Goal: Task Accomplishment & Management: Complete application form

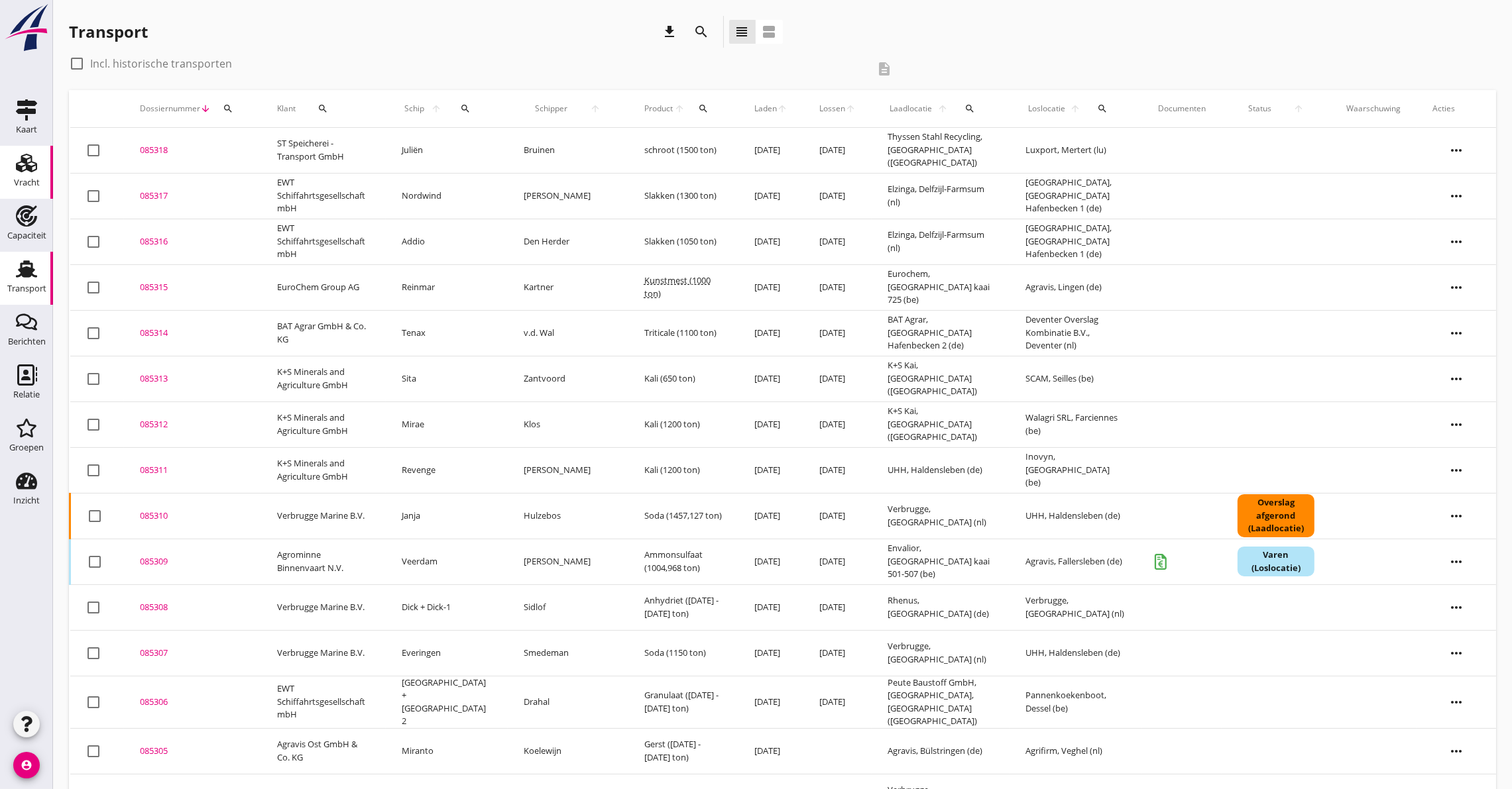
click at [22, 166] on icon "Vracht" at bounding box center [26, 163] width 21 height 21
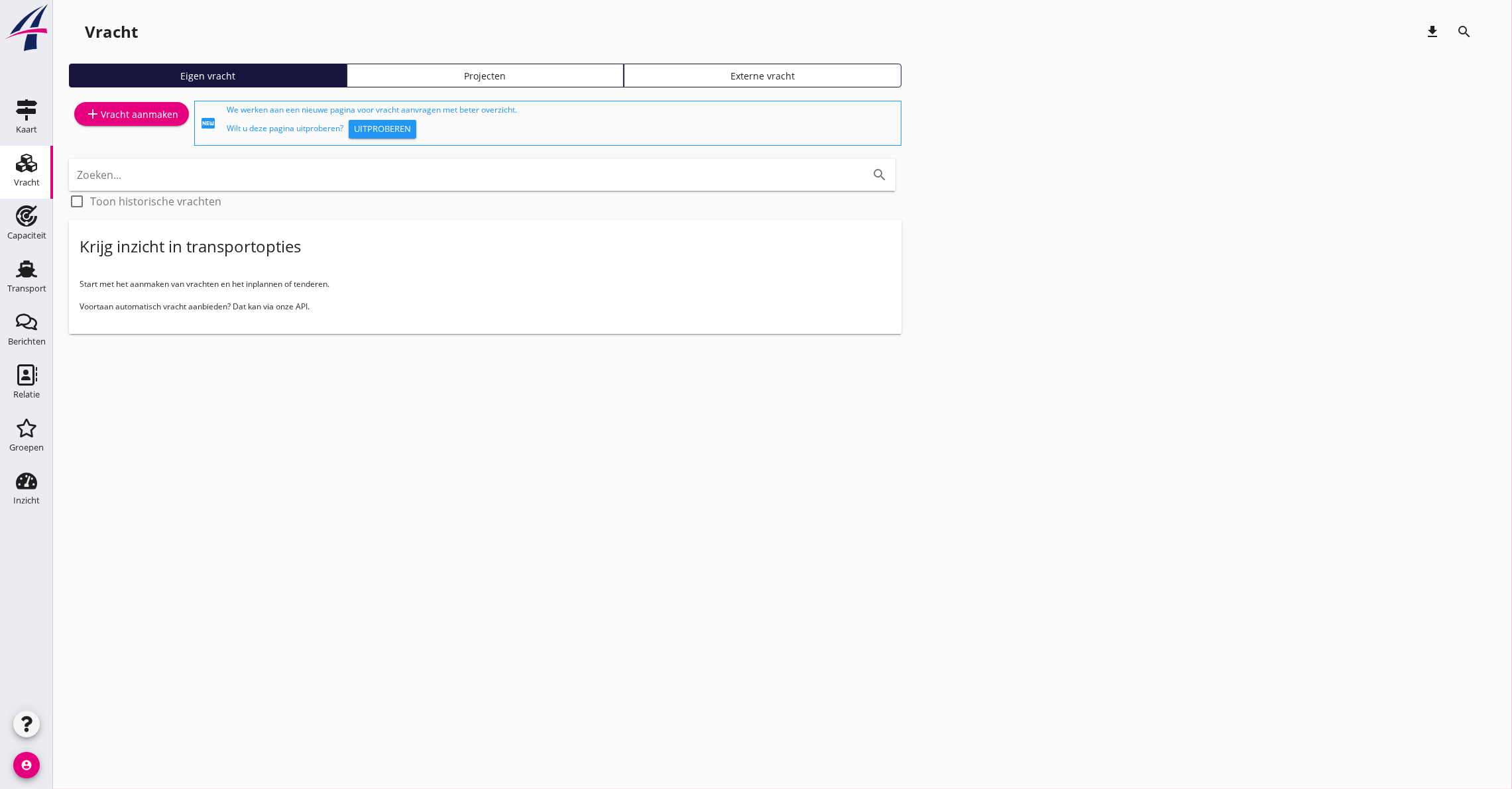
click at [130, 119] on div "add Vracht aanmaken" at bounding box center [132, 114] width 93 height 16
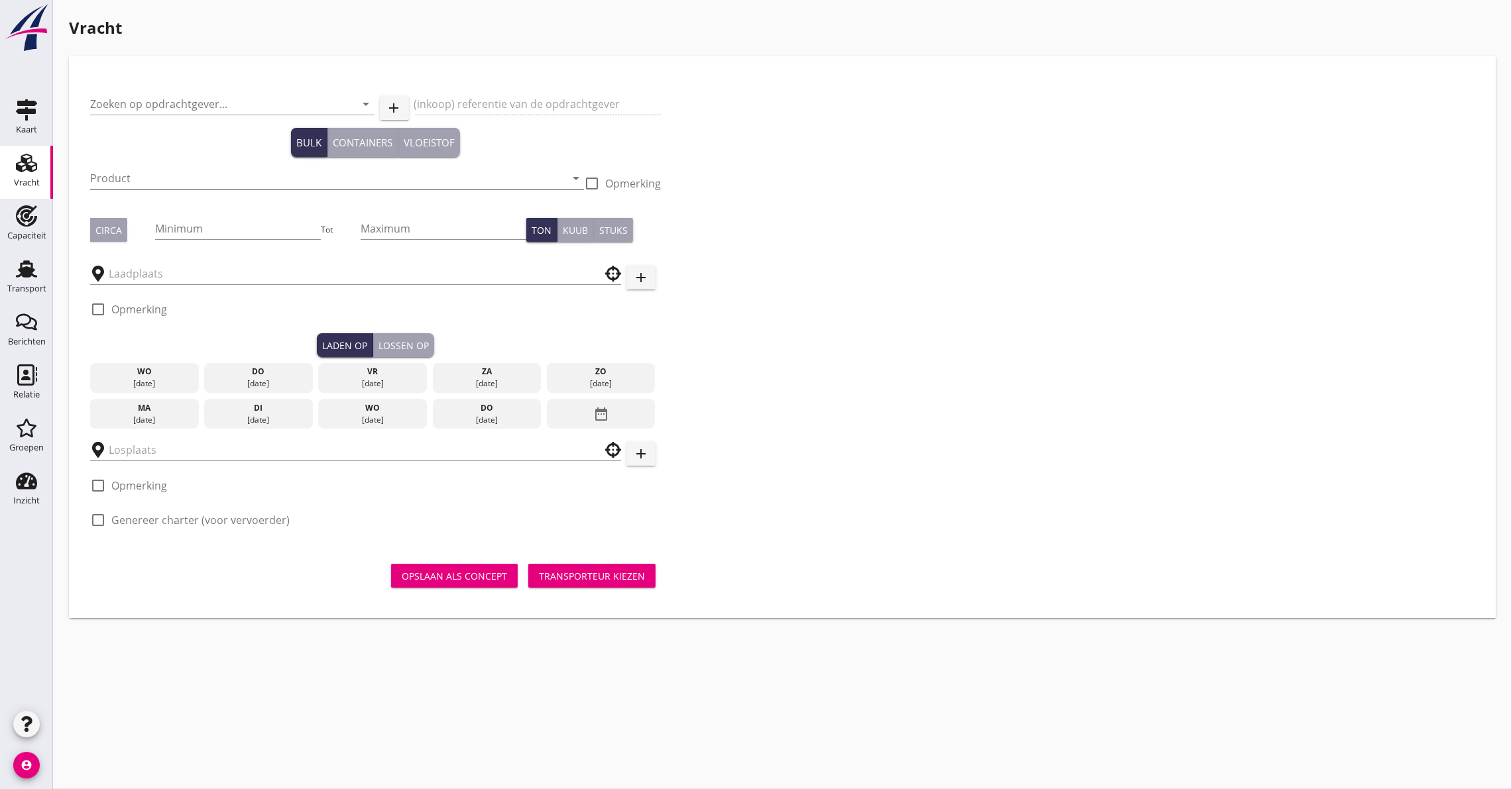
click at [166, 177] on input "Product" at bounding box center [327, 178] width 475 height 21
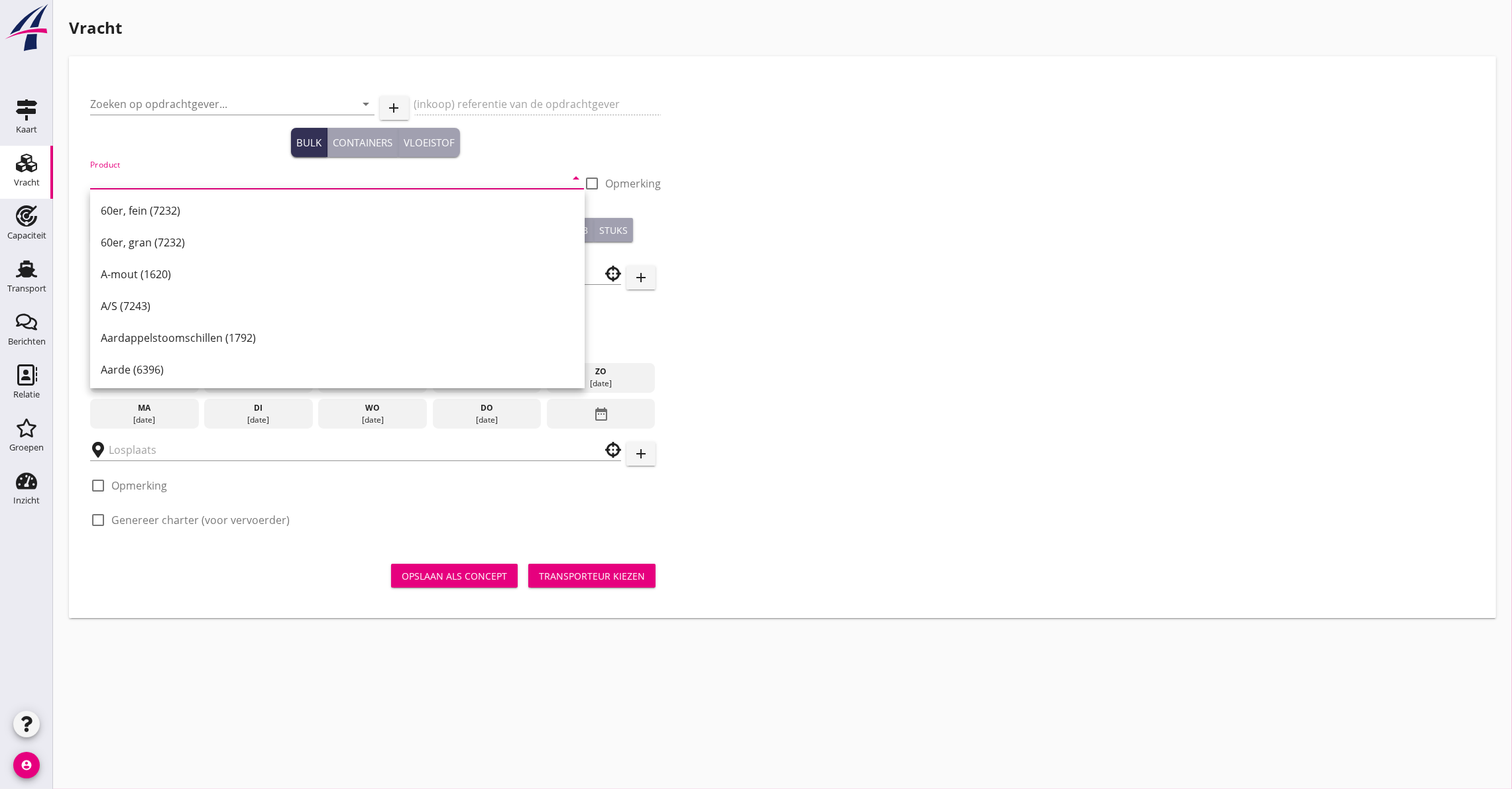
click at [173, 79] on div "Zoeken op opdrachtgever... arrow_drop_down add (inkoop) referentie van de opdra…" at bounding box center [376, 311] width 581 height 467
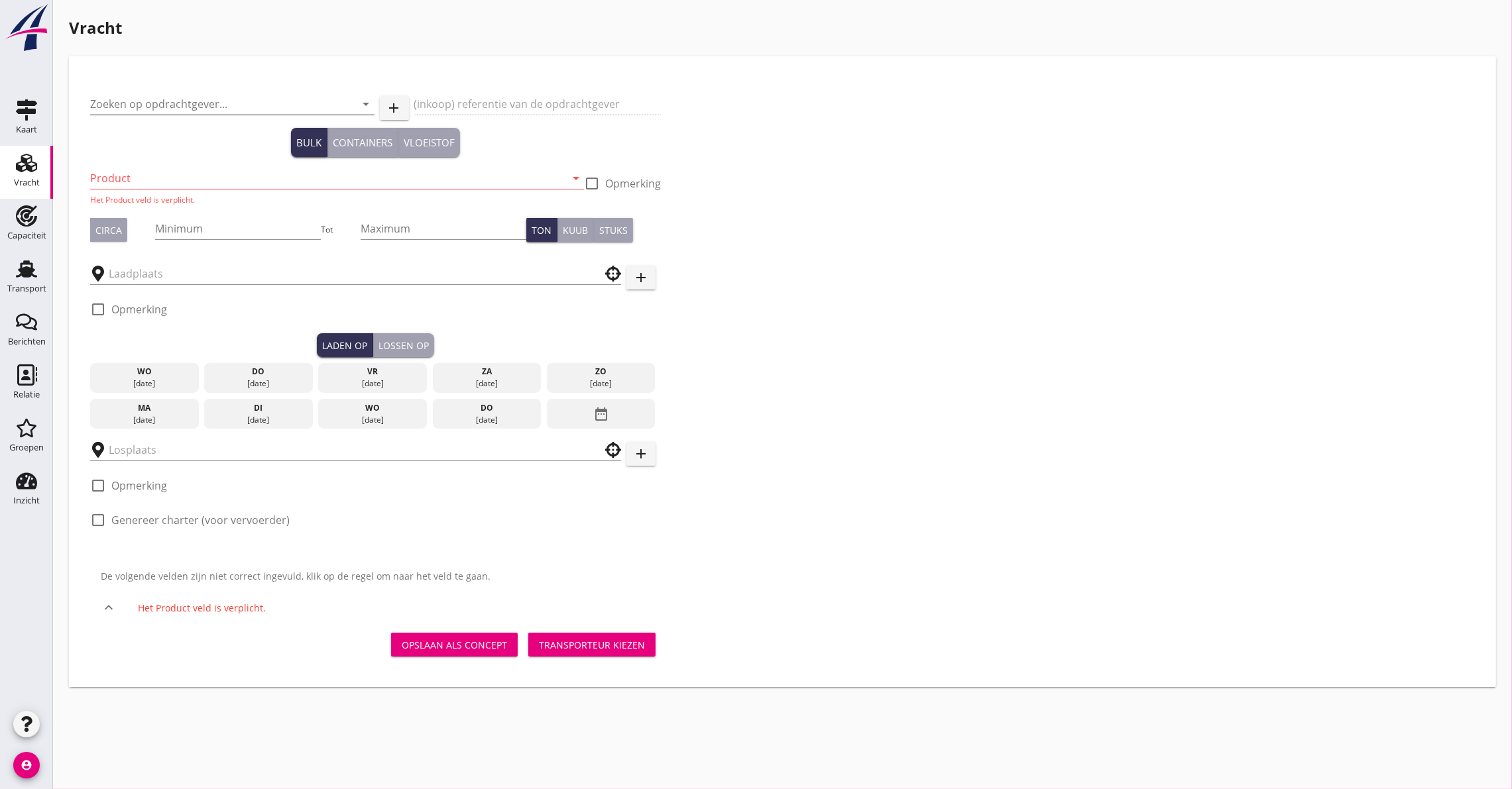
click at [184, 97] on input "Zoeken op opdrachtgever..." at bounding box center [213, 103] width 247 height 21
type input "cts"
click at [26, 161] on use at bounding box center [26, 163] width 21 height 18
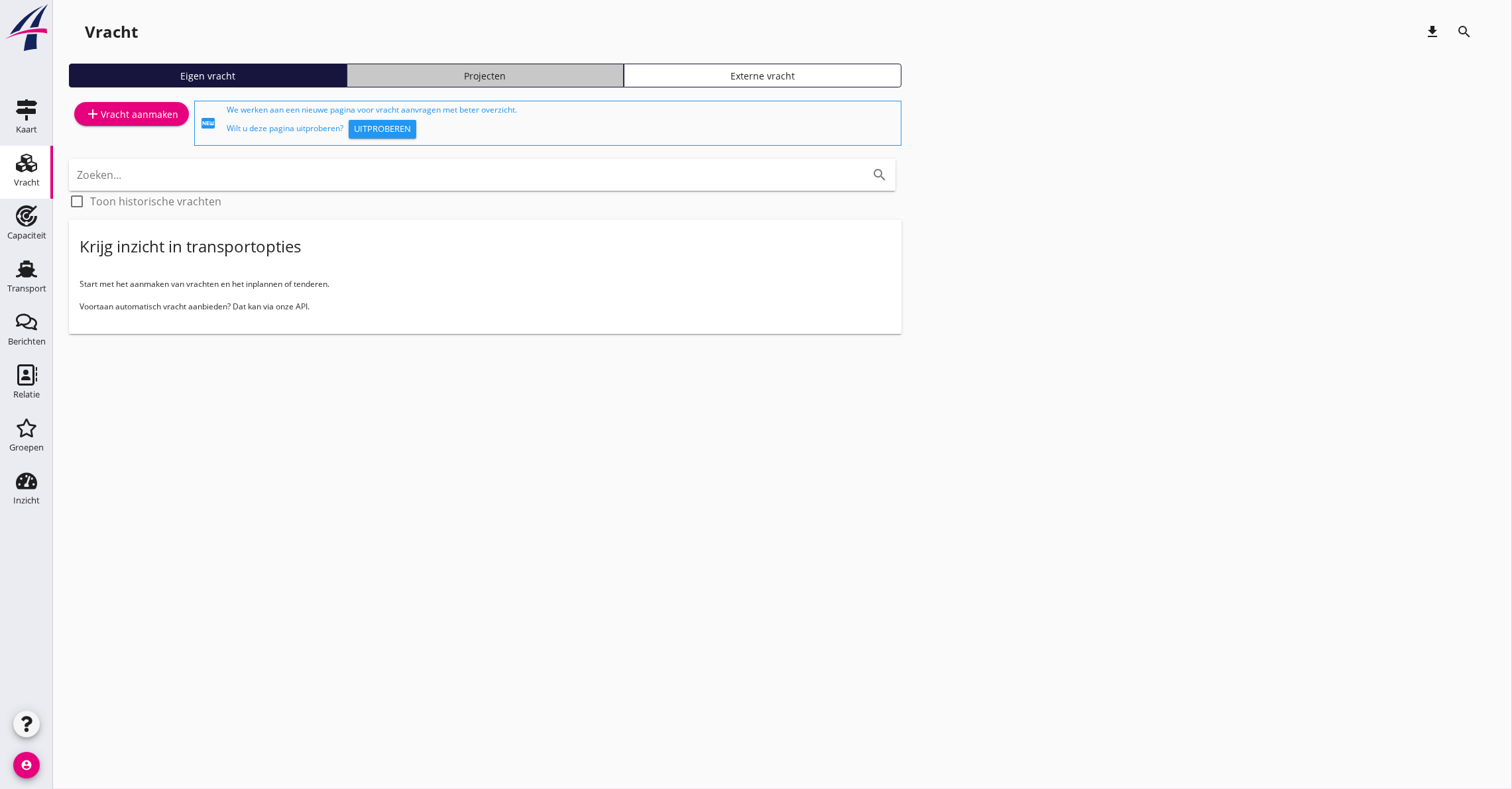
click at [483, 69] on div "Projecten" at bounding box center [485, 76] width 266 height 14
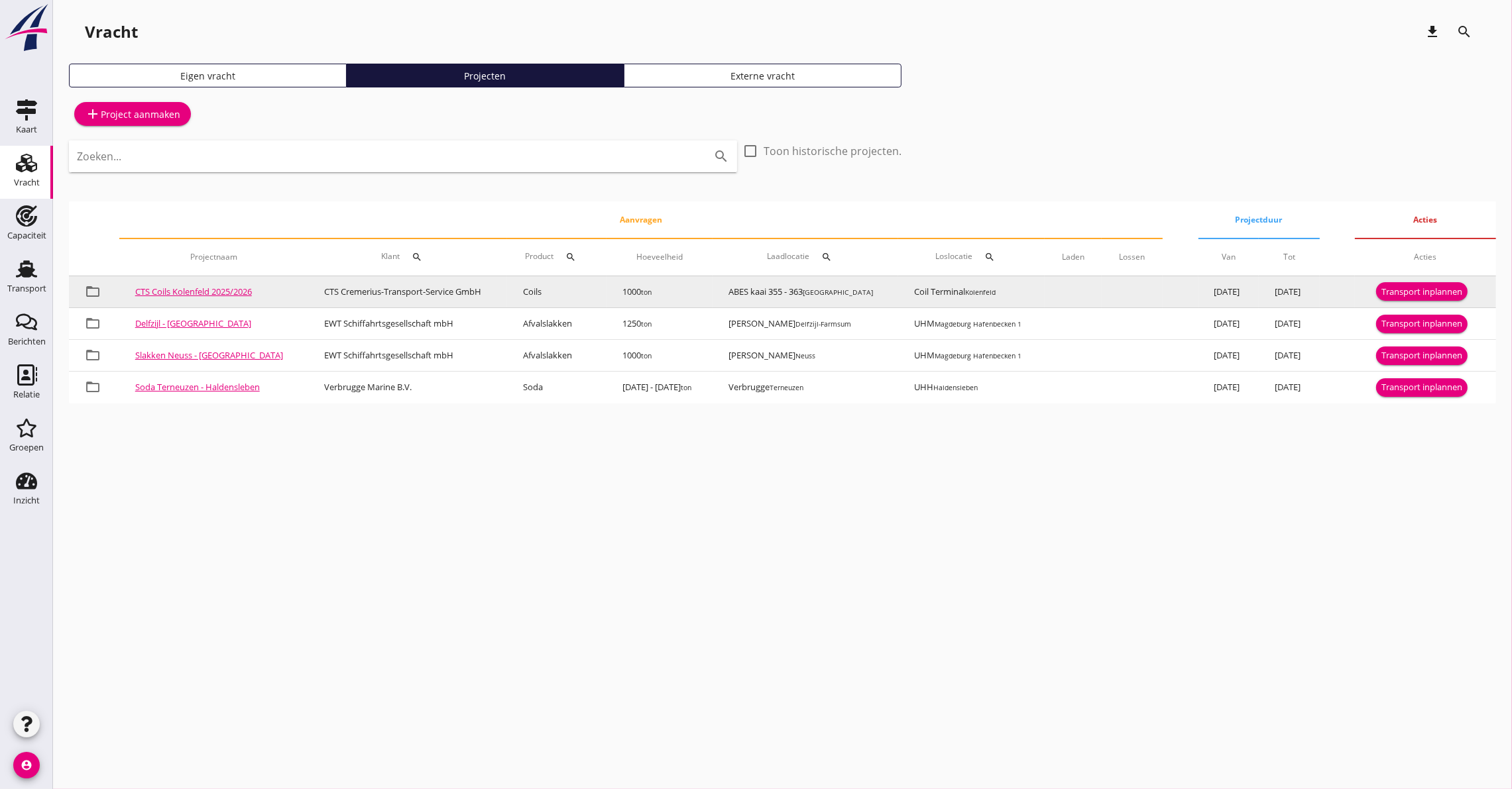
click at [1398, 292] on div "Transport inplannen" at bounding box center [1422, 292] width 81 height 14
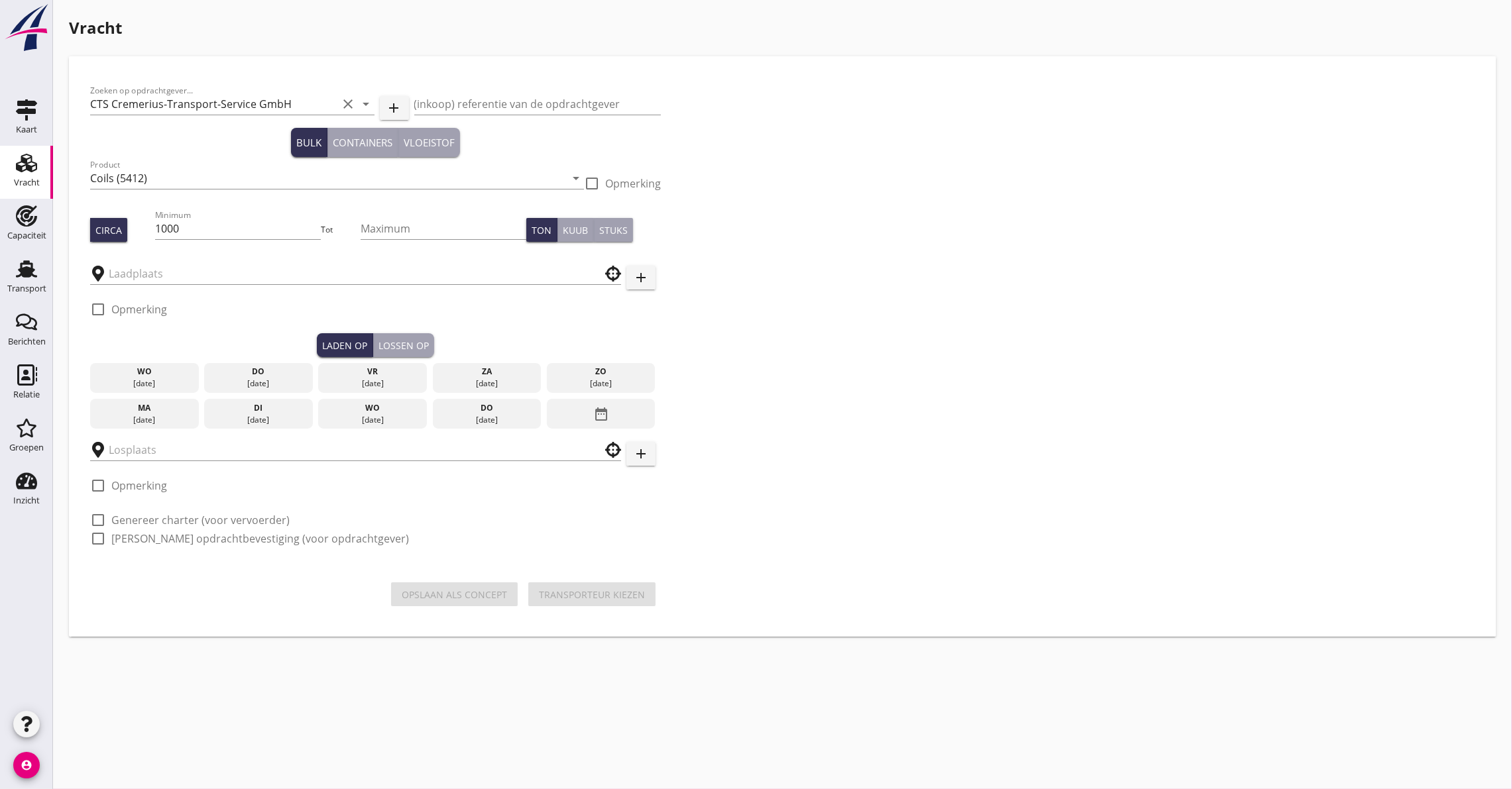
type input "ABES kaai 355 - 363"
type input "Coil Terminal"
checkbox input "true"
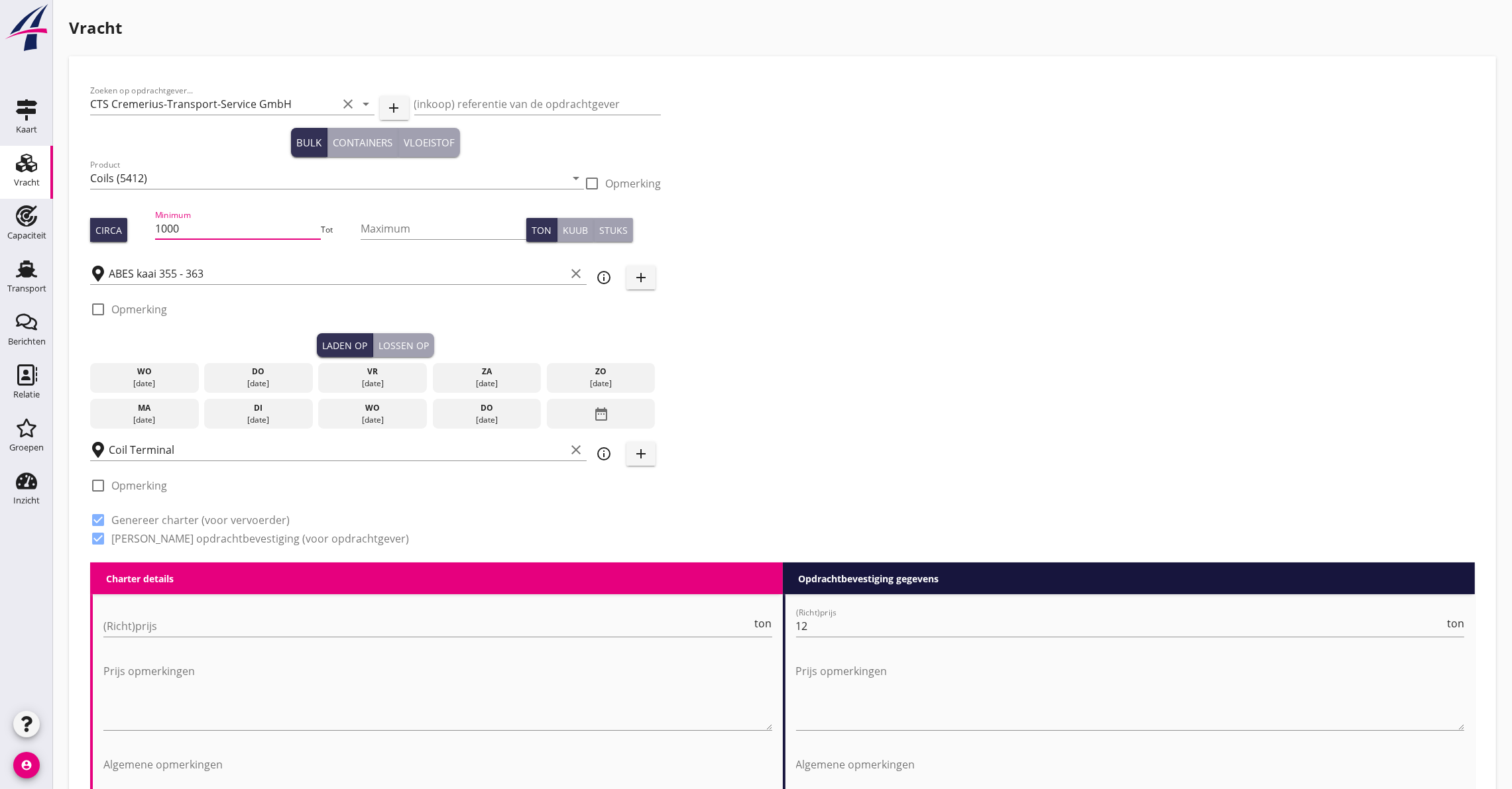
drag, startPoint x: 90, startPoint y: 216, endPoint x: 68, endPoint y: 207, distance: 23.8
drag, startPoint x: 221, startPoint y: 221, endPoint x: -121, endPoint y: 172, distance: 345.5
type input "1"
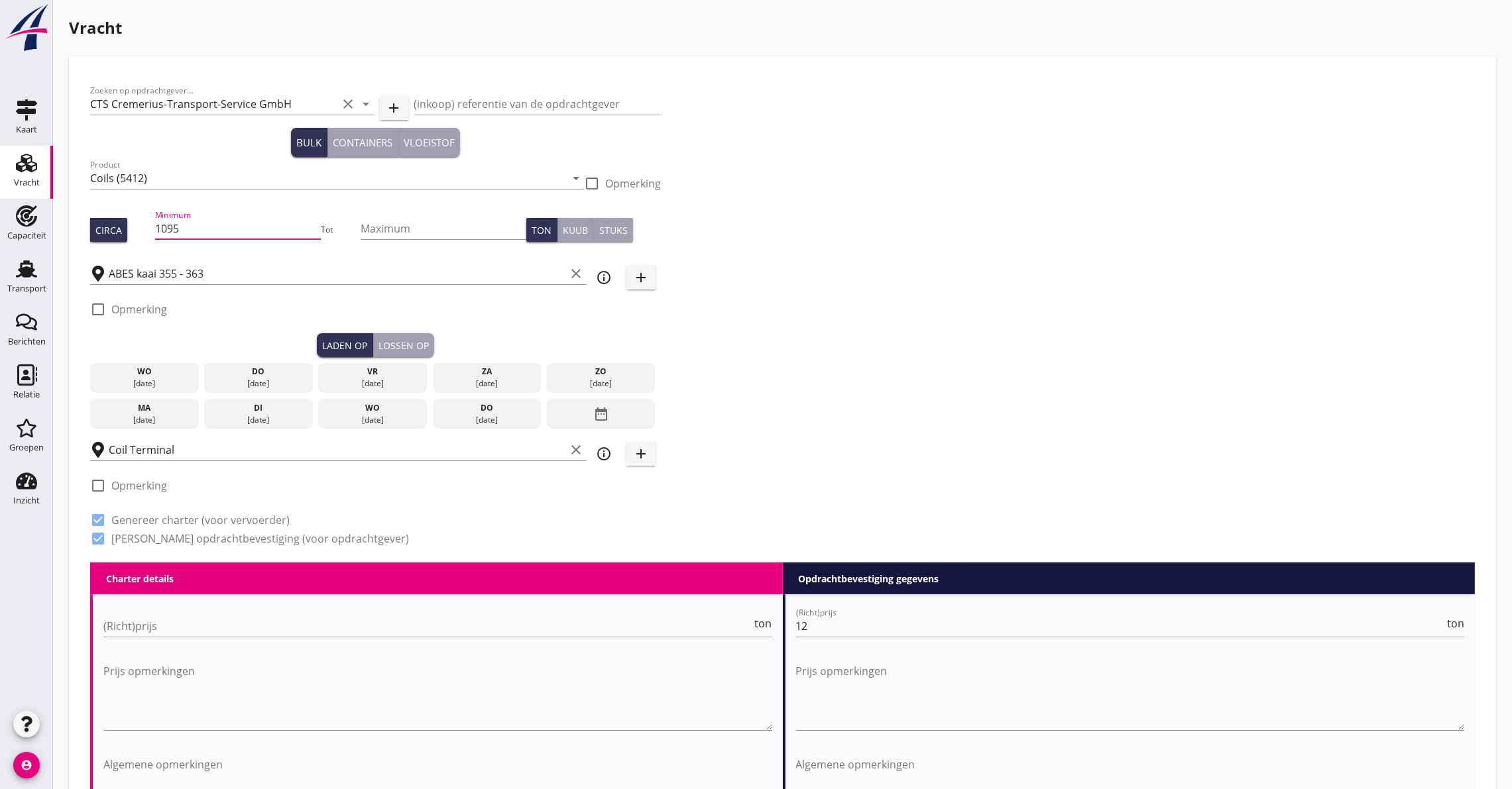
type input "1095"
click at [499, 407] on div "do" at bounding box center [486, 408] width 102 height 12
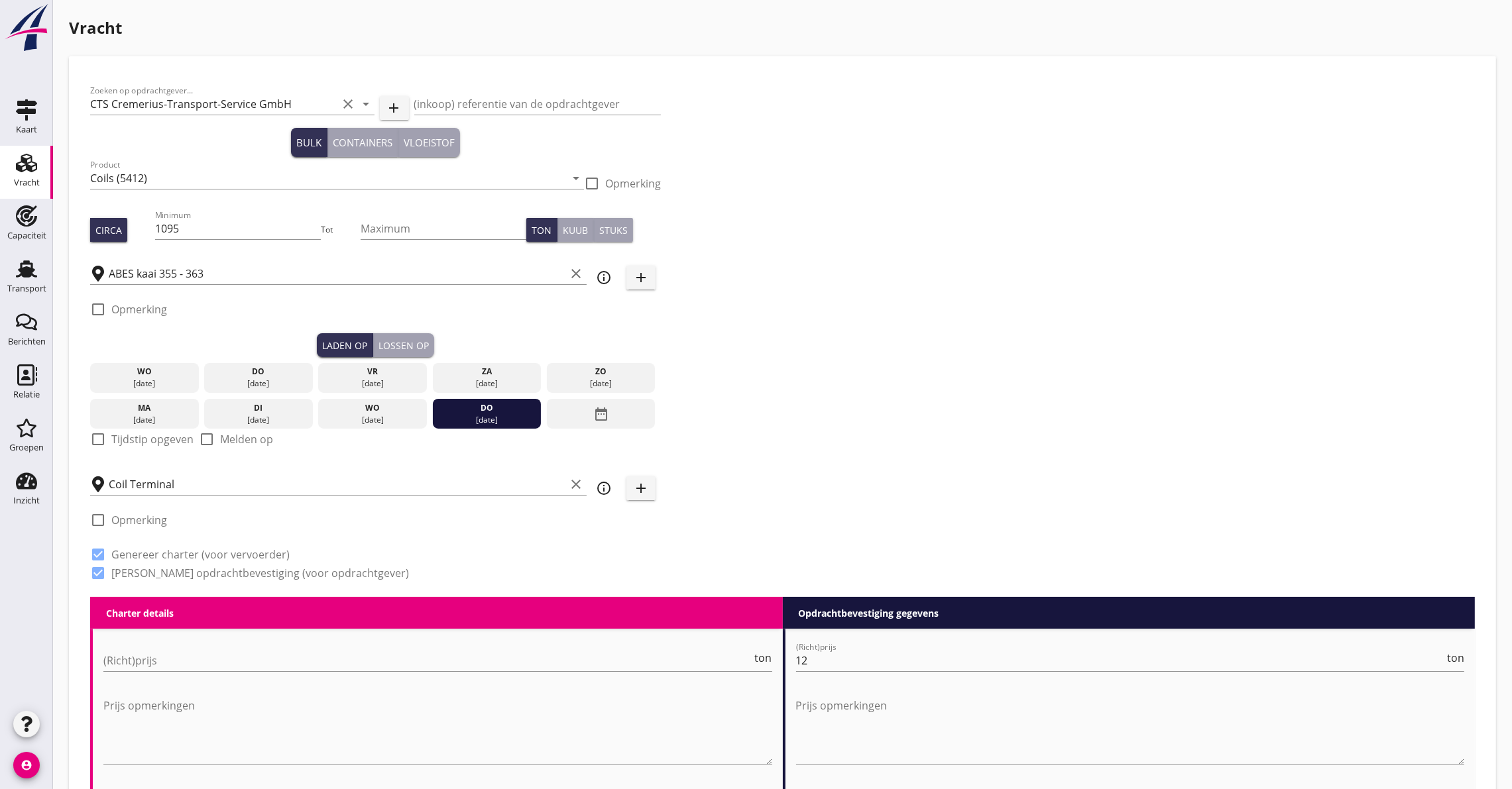
click at [112, 438] on label "Tijdstip opgeven" at bounding box center [153, 440] width 82 height 14
checkbox input "true"
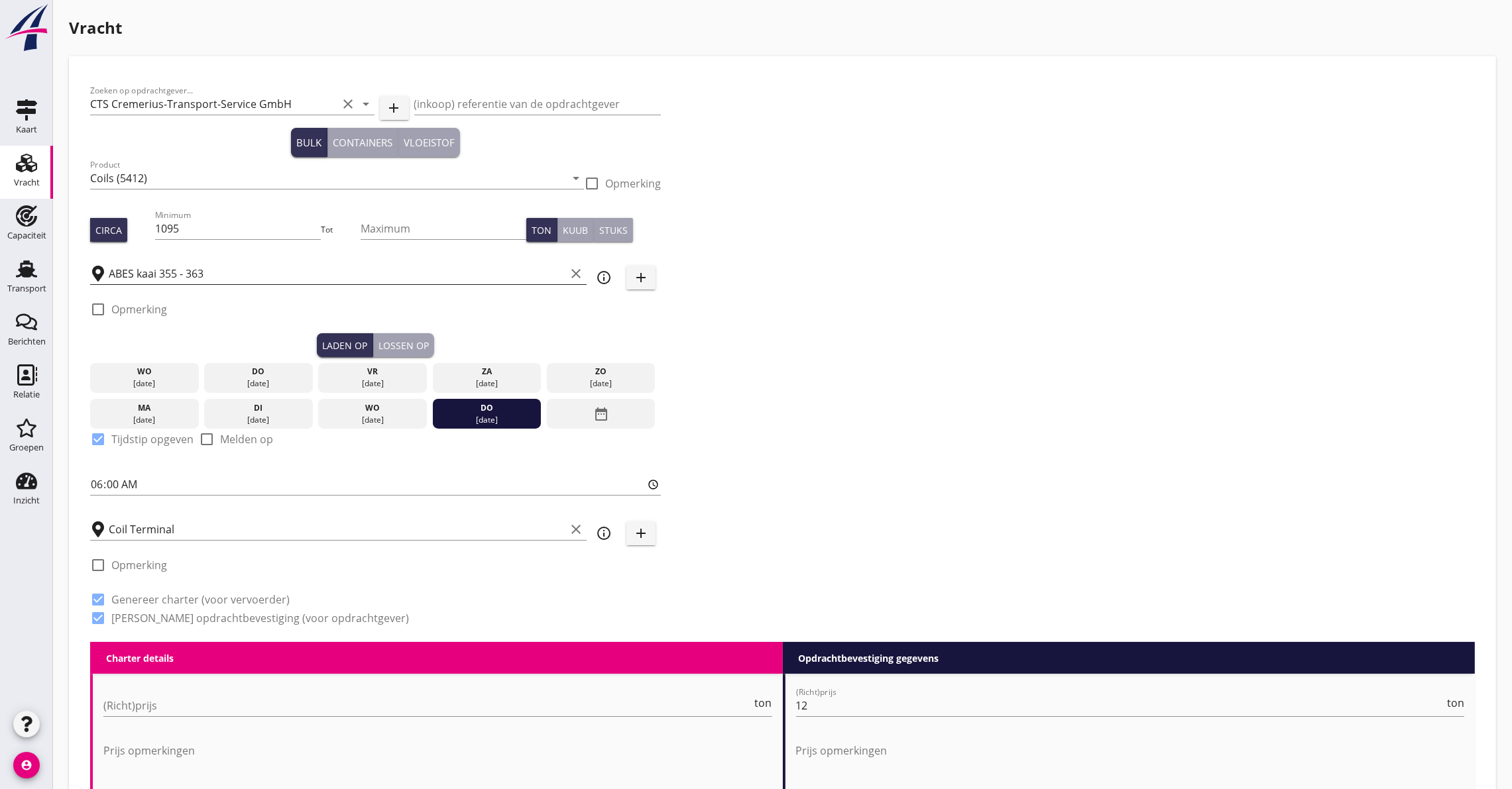
click at [199, 280] on input "ABES kaai 355 - 363" at bounding box center [337, 273] width 457 height 21
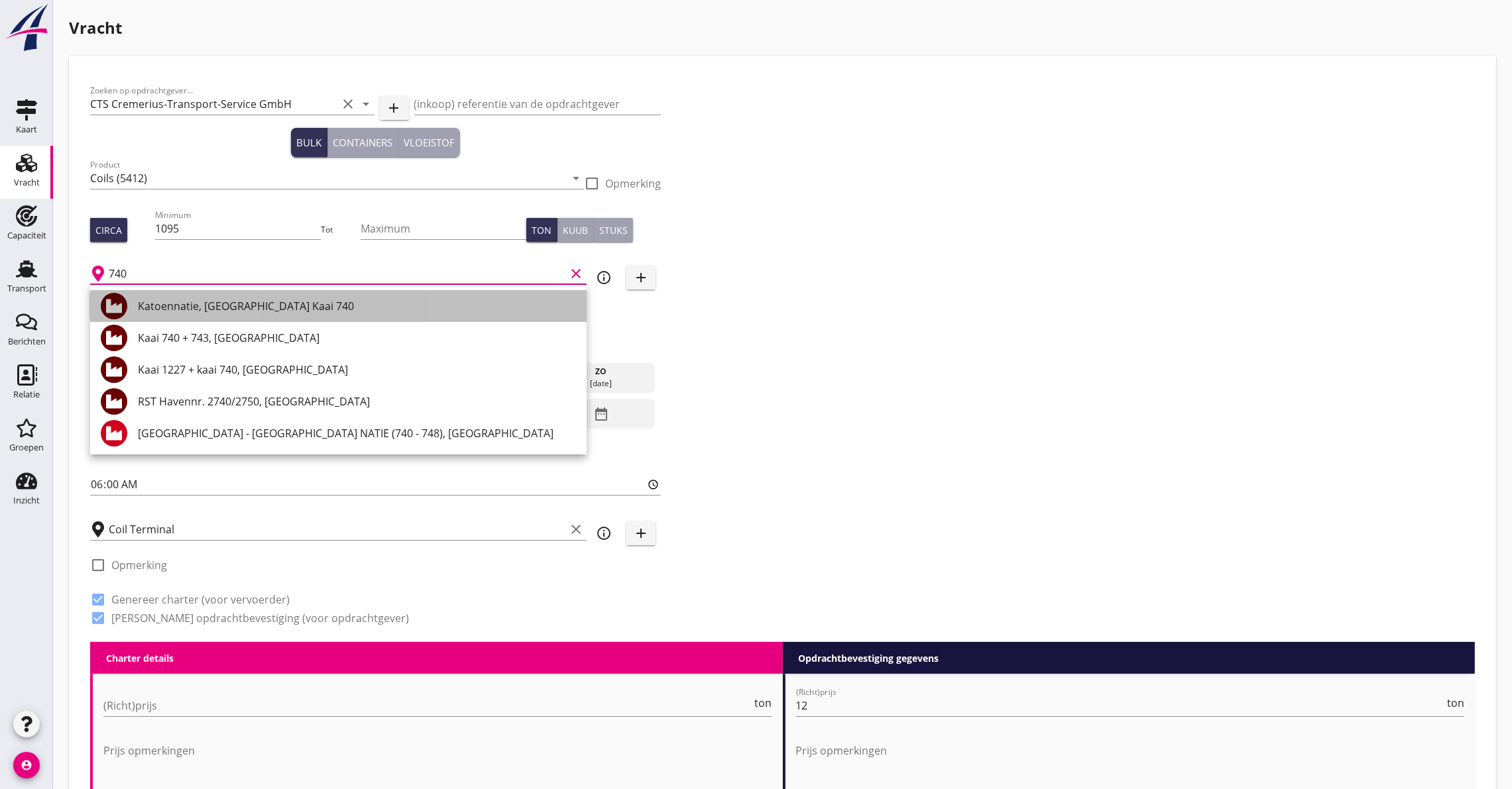
click at [193, 301] on div "Katoennatie, [GEOGRAPHIC_DATA] Kaai 740" at bounding box center [357, 306] width 438 height 16
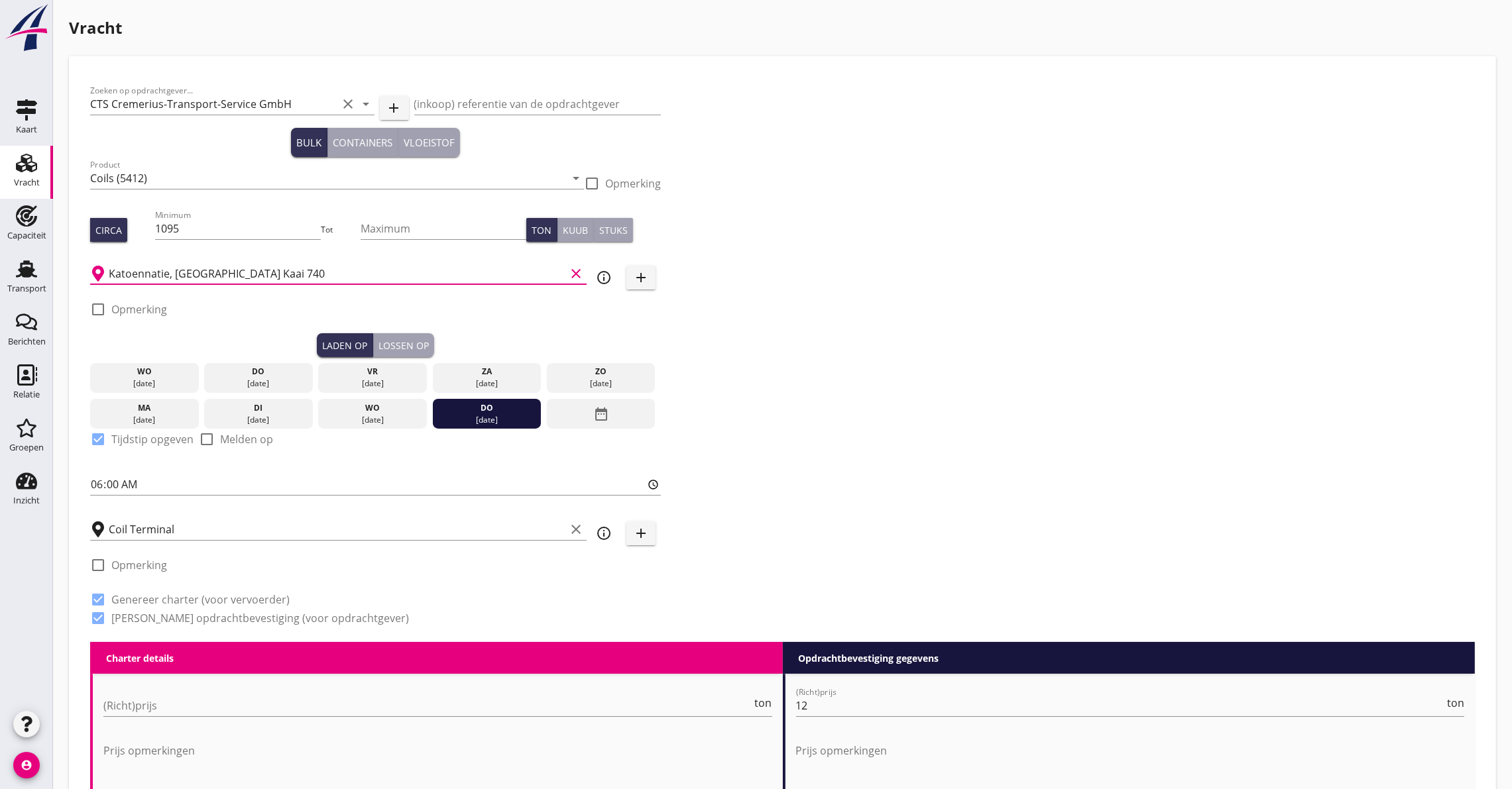
type input "Katoennatie, [GEOGRAPHIC_DATA] Kaai 740"
click at [420, 338] on div "Lossen op" at bounding box center [403, 345] width 51 height 14
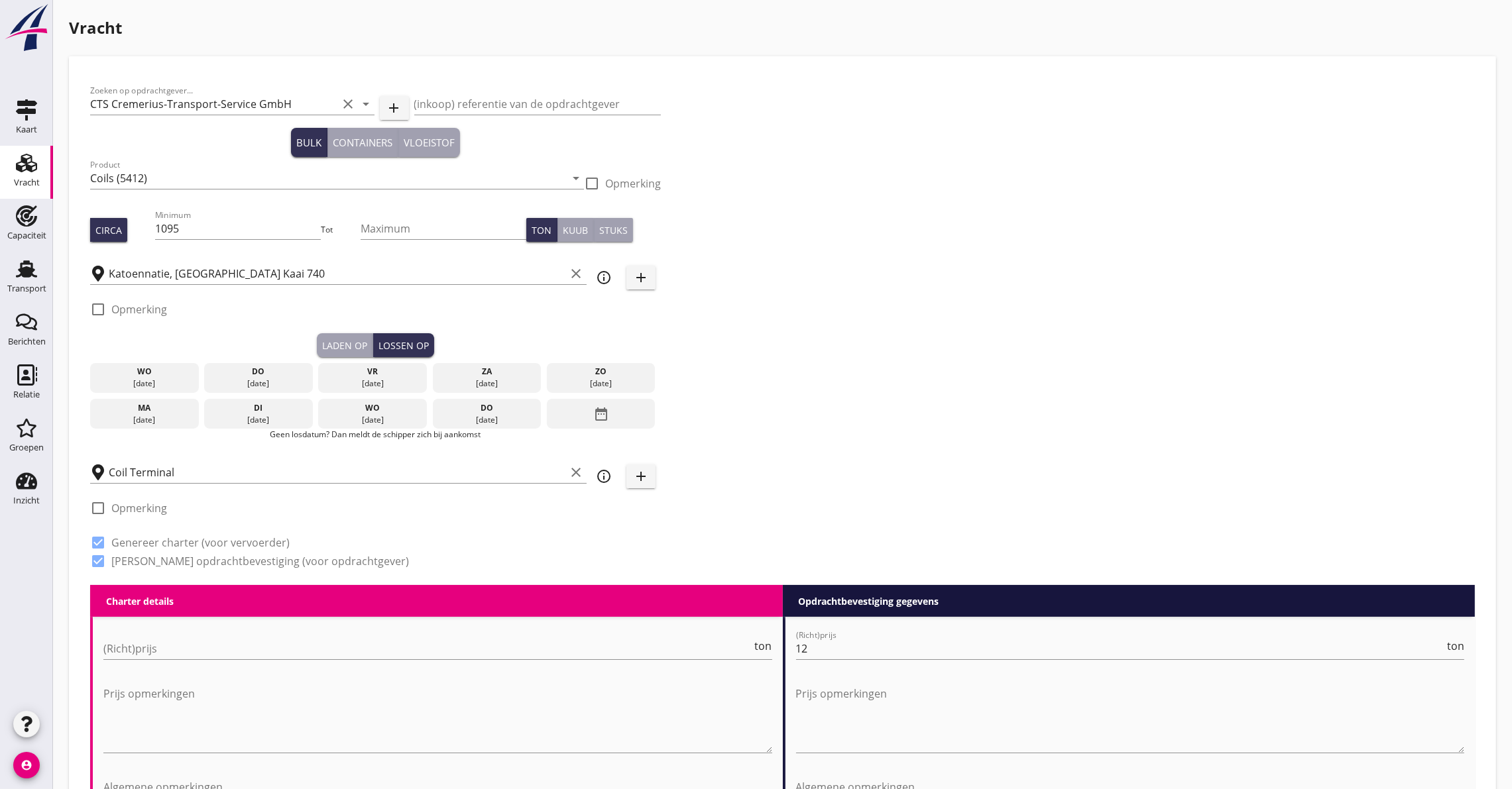
click at [594, 409] on icon "date_range" at bounding box center [601, 413] width 16 height 24
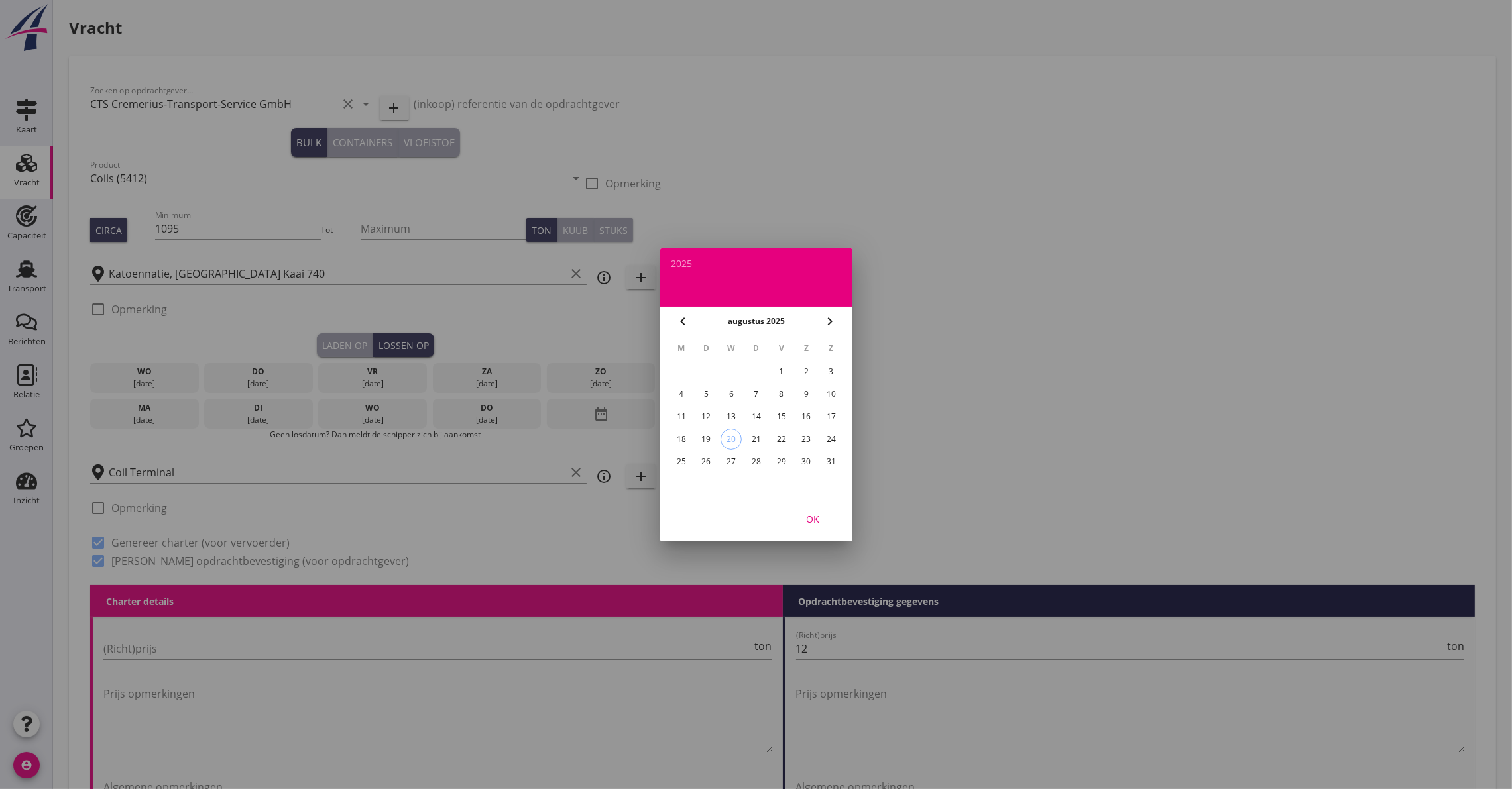
click at [829, 320] on icon "chevron_right" at bounding box center [830, 322] width 16 height 16
click at [760, 368] on div "4" at bounding box center [755, 372] width 21 height 21
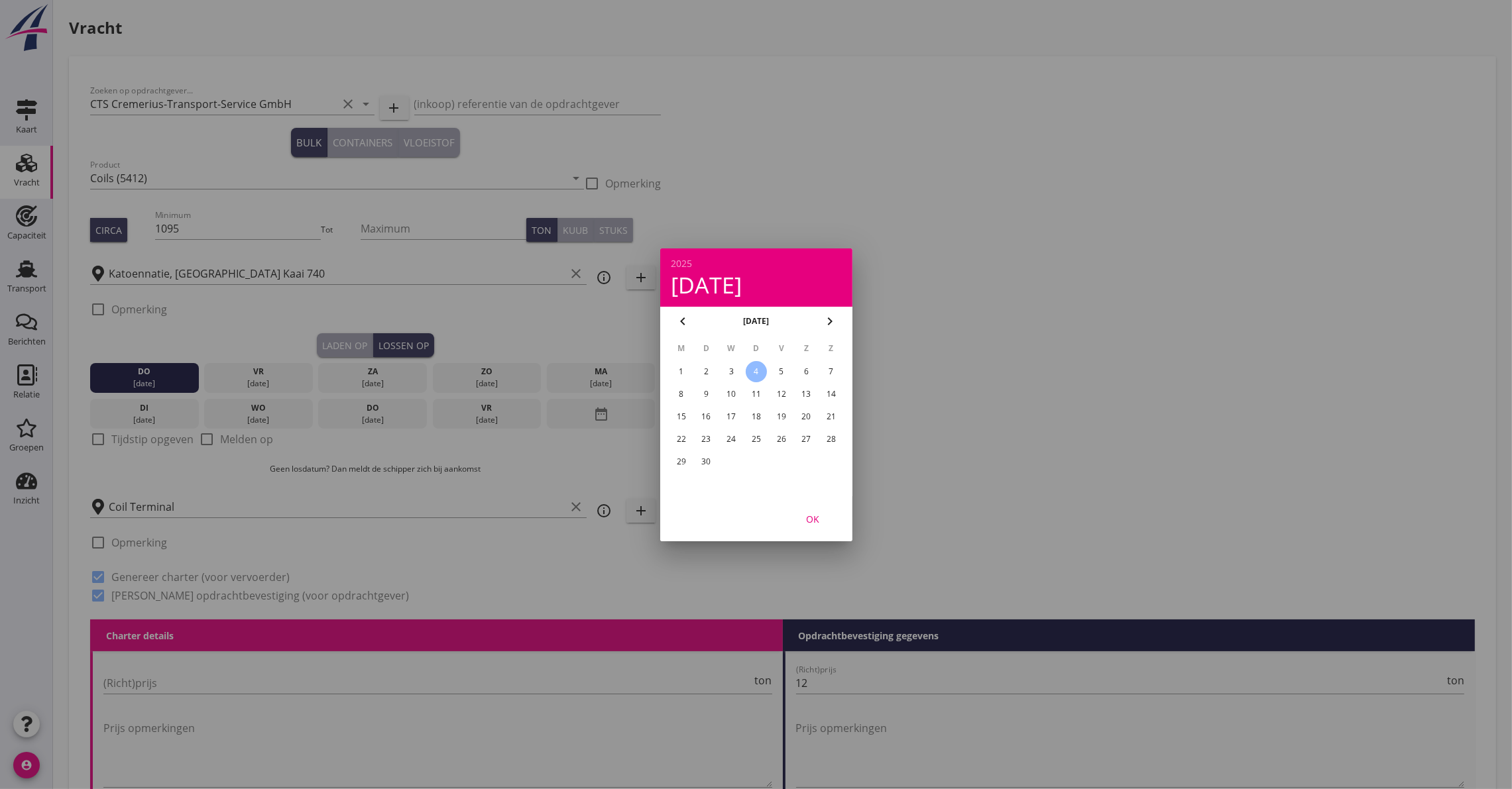
click at [822, 528] on button "OK" at bounding box center [813, 519] width 58 height 24
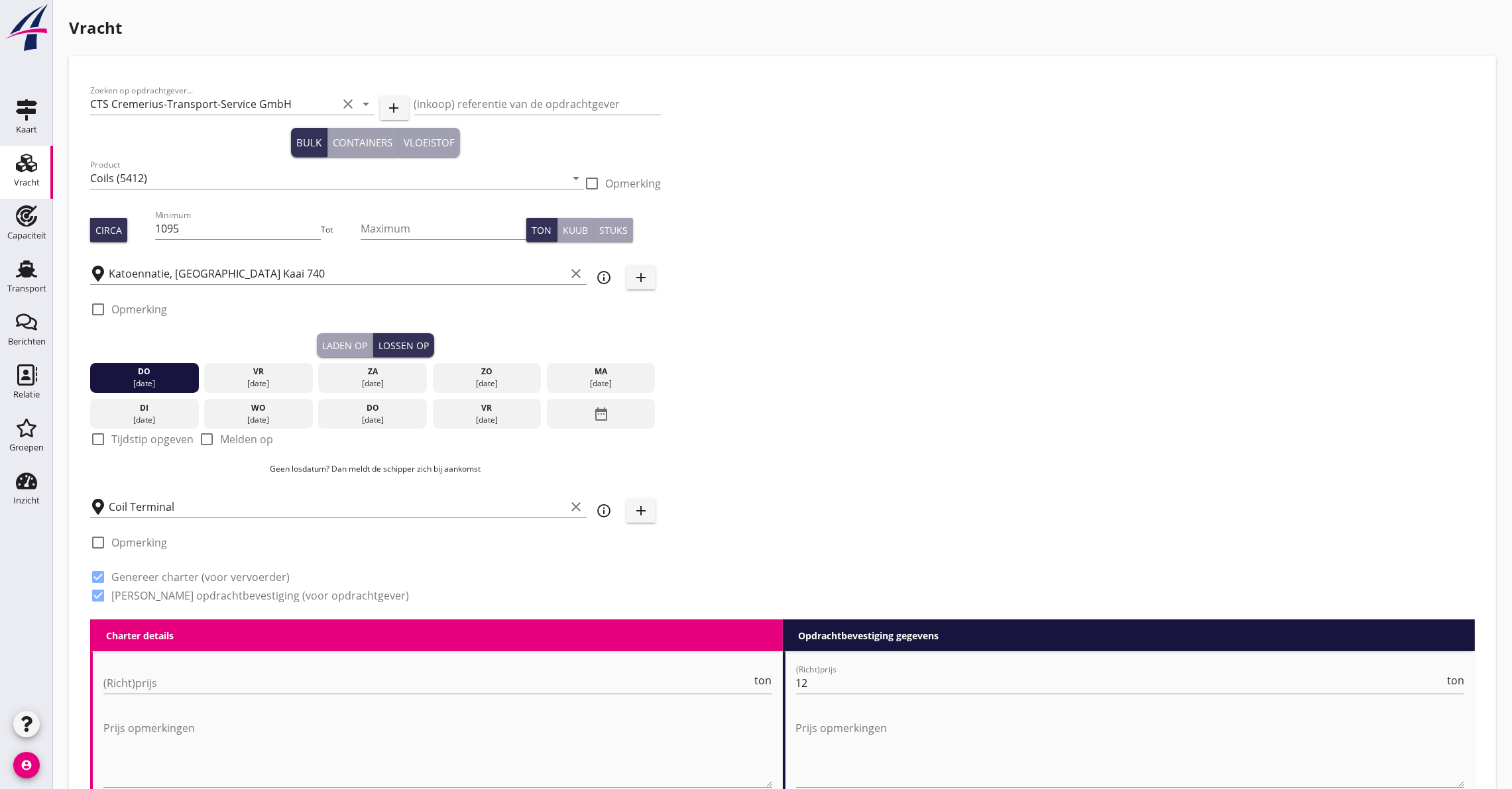
click at [97, 439] on div at bounding box center [98, 439] width 22 height 22
checkbox input "true"
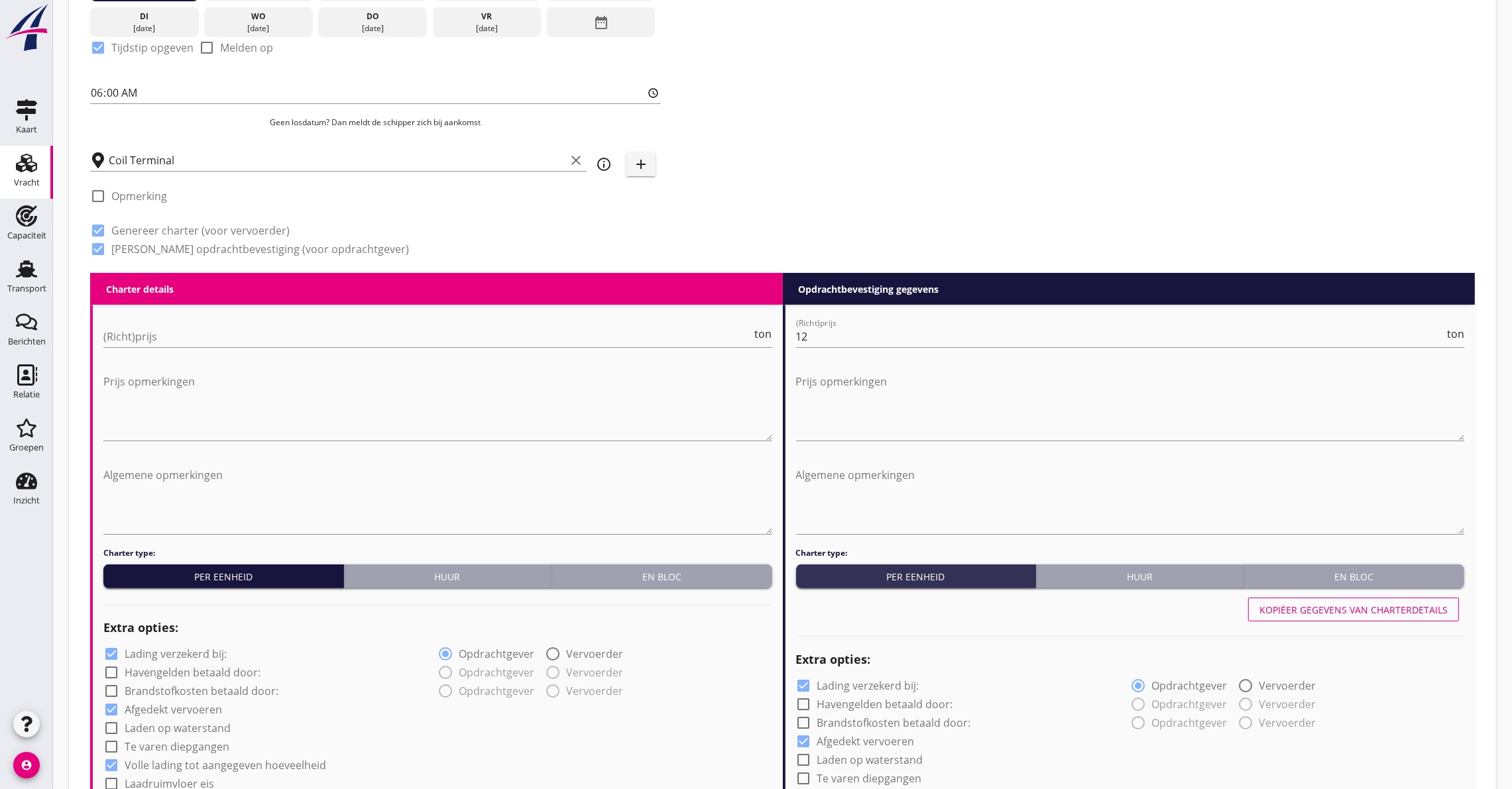
scroll to position [398, 0]
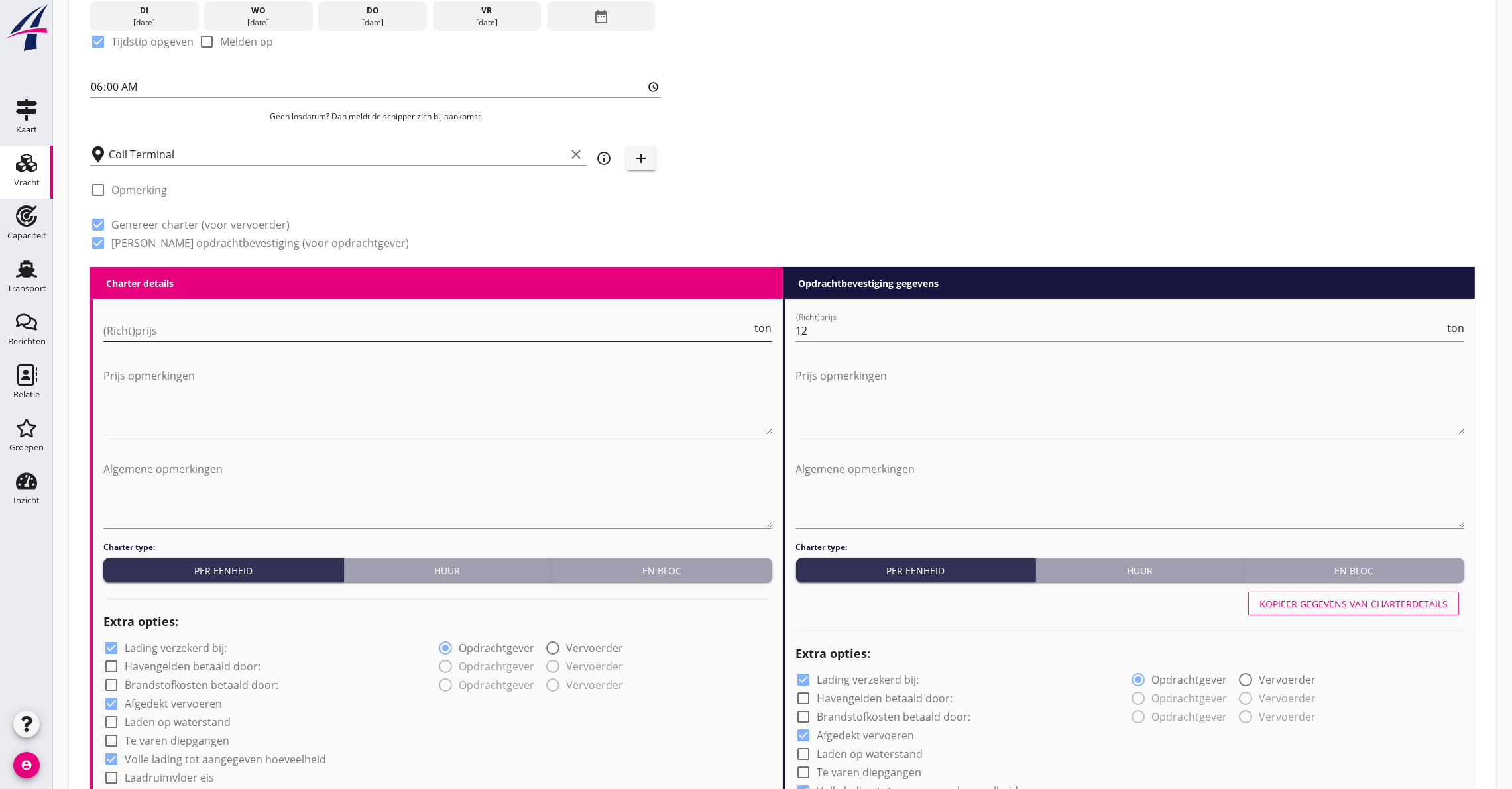
drag, startPoint x: 158, startPoint y: 325, endPoint x: 165, endPoint y: 323, distance: 7.3
click at [158, 324] on input "(Richt)prijs" at bounding box center [428, 330] width 649 height 21
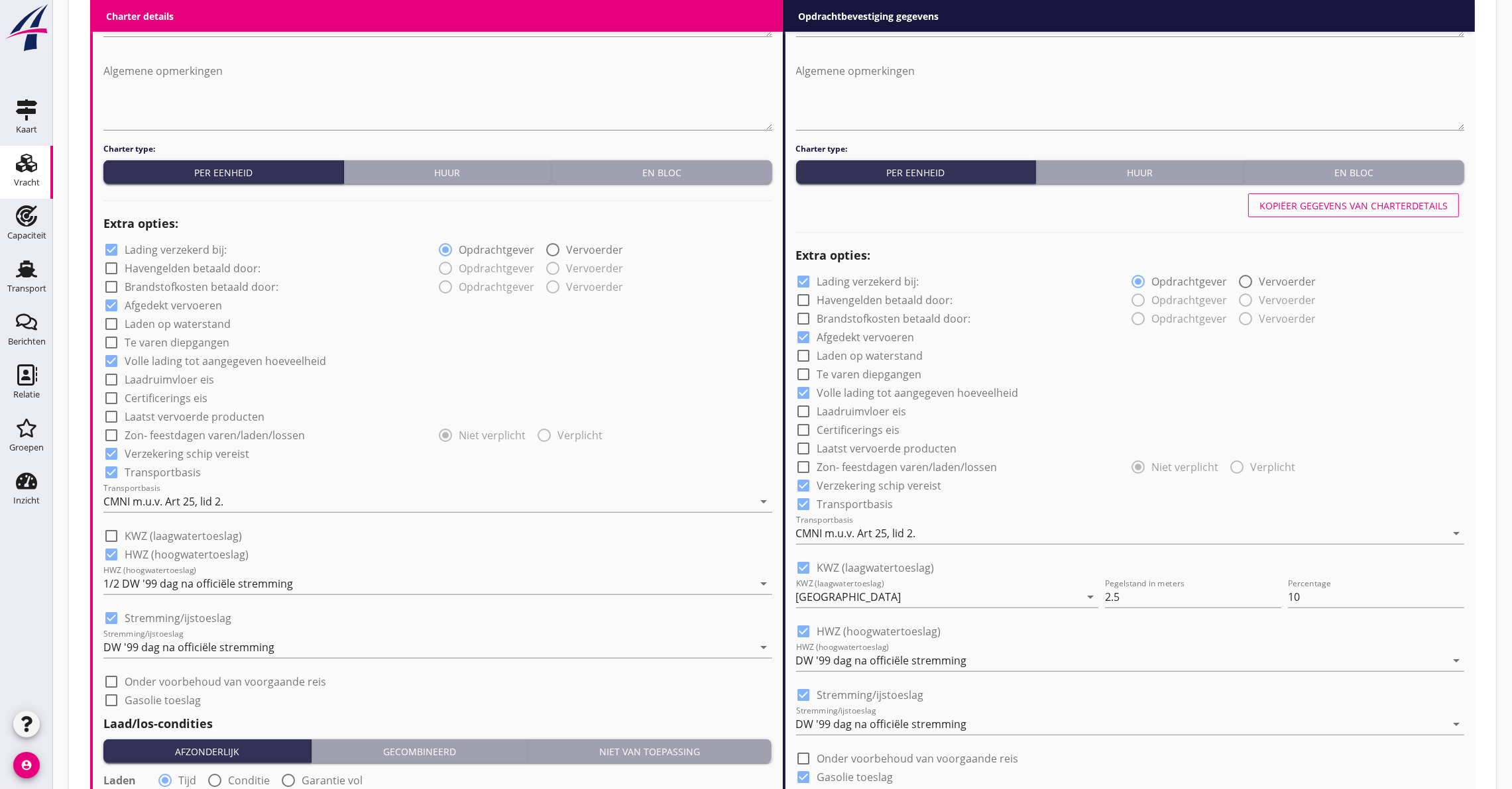
scroll to position [994, 0]
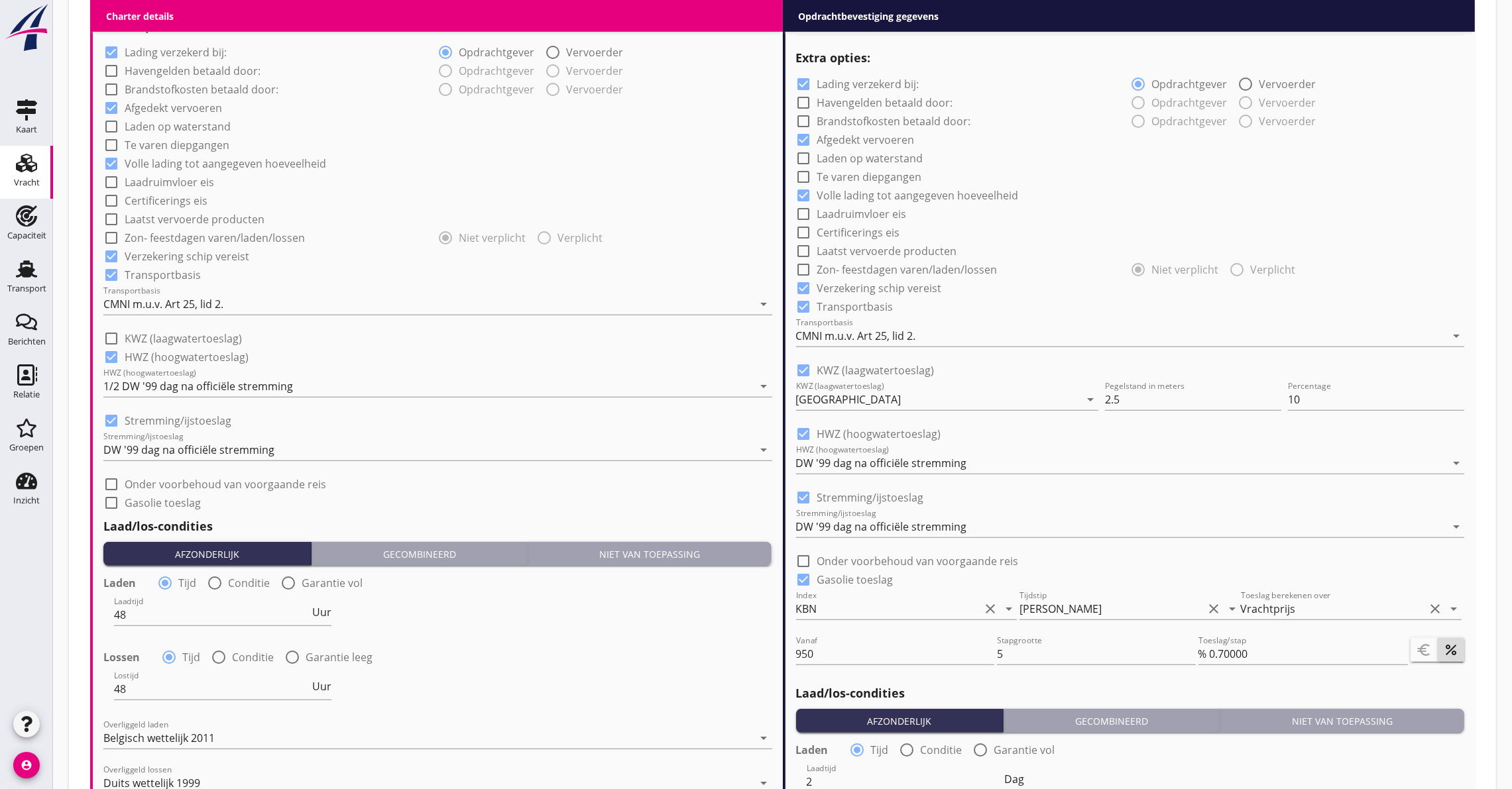
type input "11.75"
click at [113, 335] on div at bounding box center [111, 338] width 22 height 22
checkbox input "true"
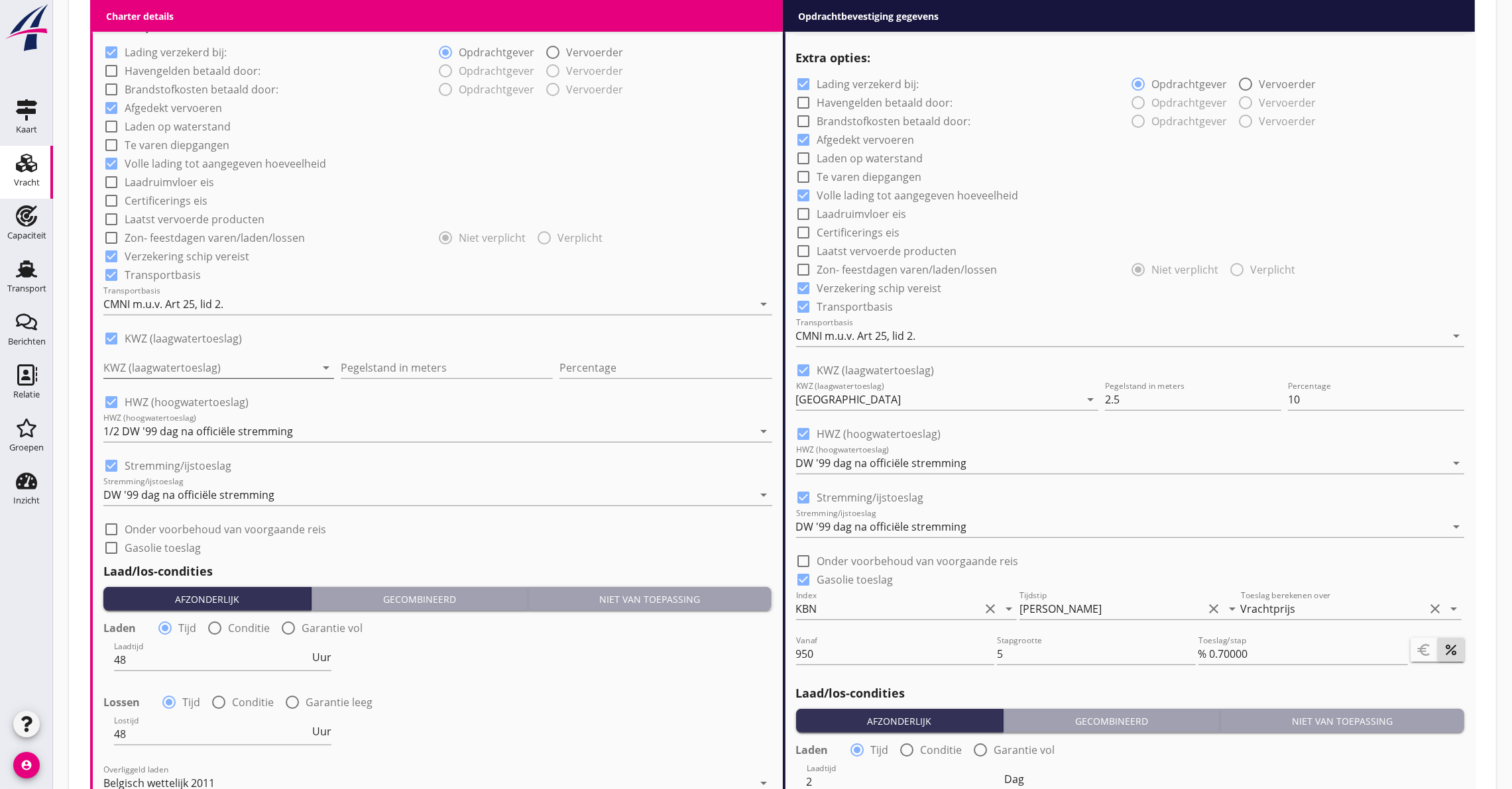
click at [143, 363] on div at bounding box center [209, 367] width 212 height 21
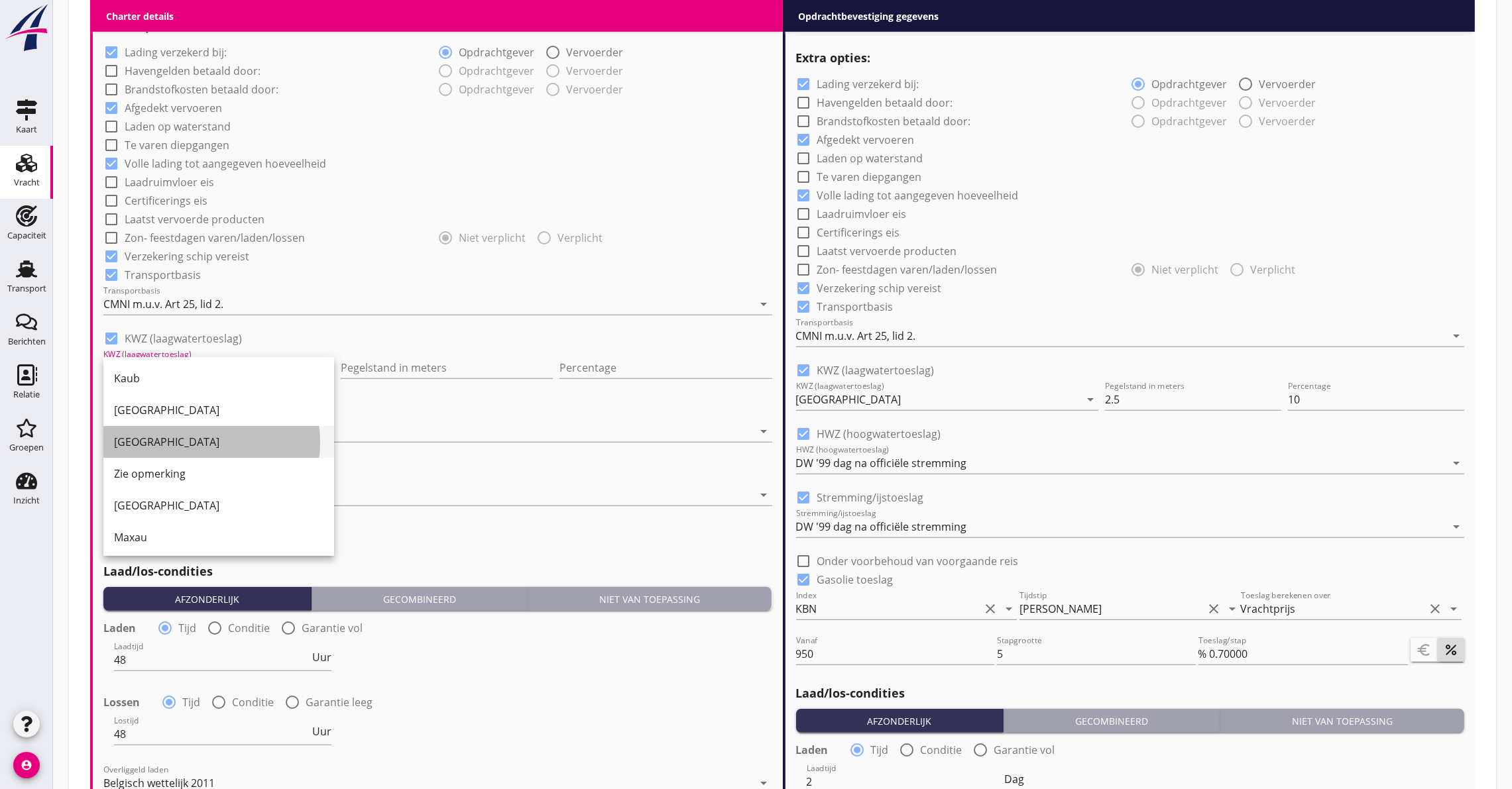
click at [159, 437] on div "[GEOGRAPHIC_DATA]" at bounding box center [219, 442] width 209 height 16
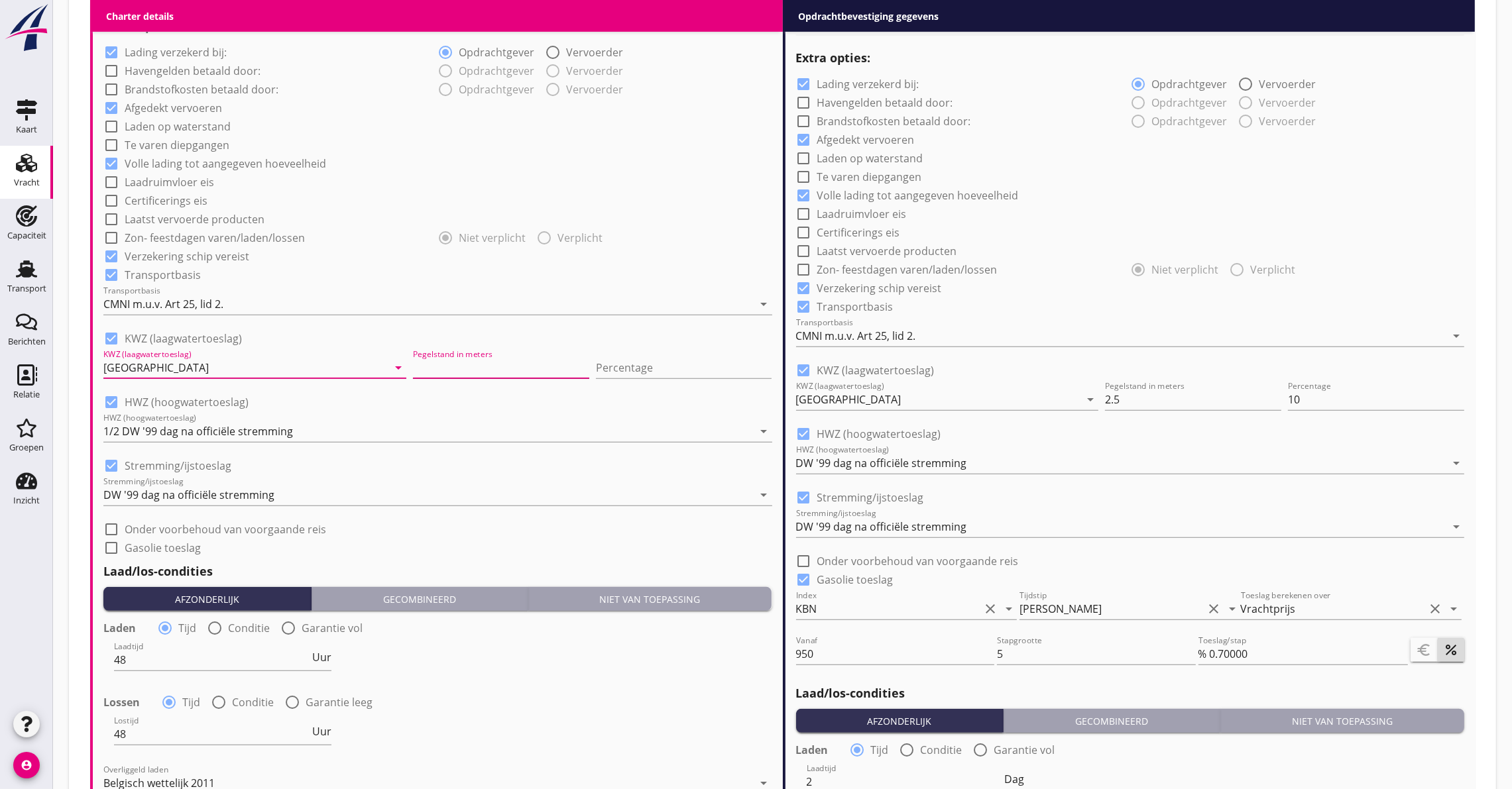
click at [417, 365] on input "Pegelstand in meters" at bounding box center [501, 367] width 176 height 21
type input "2.50"
click at [614, 365] on input "Percentage" at bounding box center [684, 367] width 176 height 21
type input "10"
click at [105, 406] on div at bounding box center [111, 402] width 22 height 22
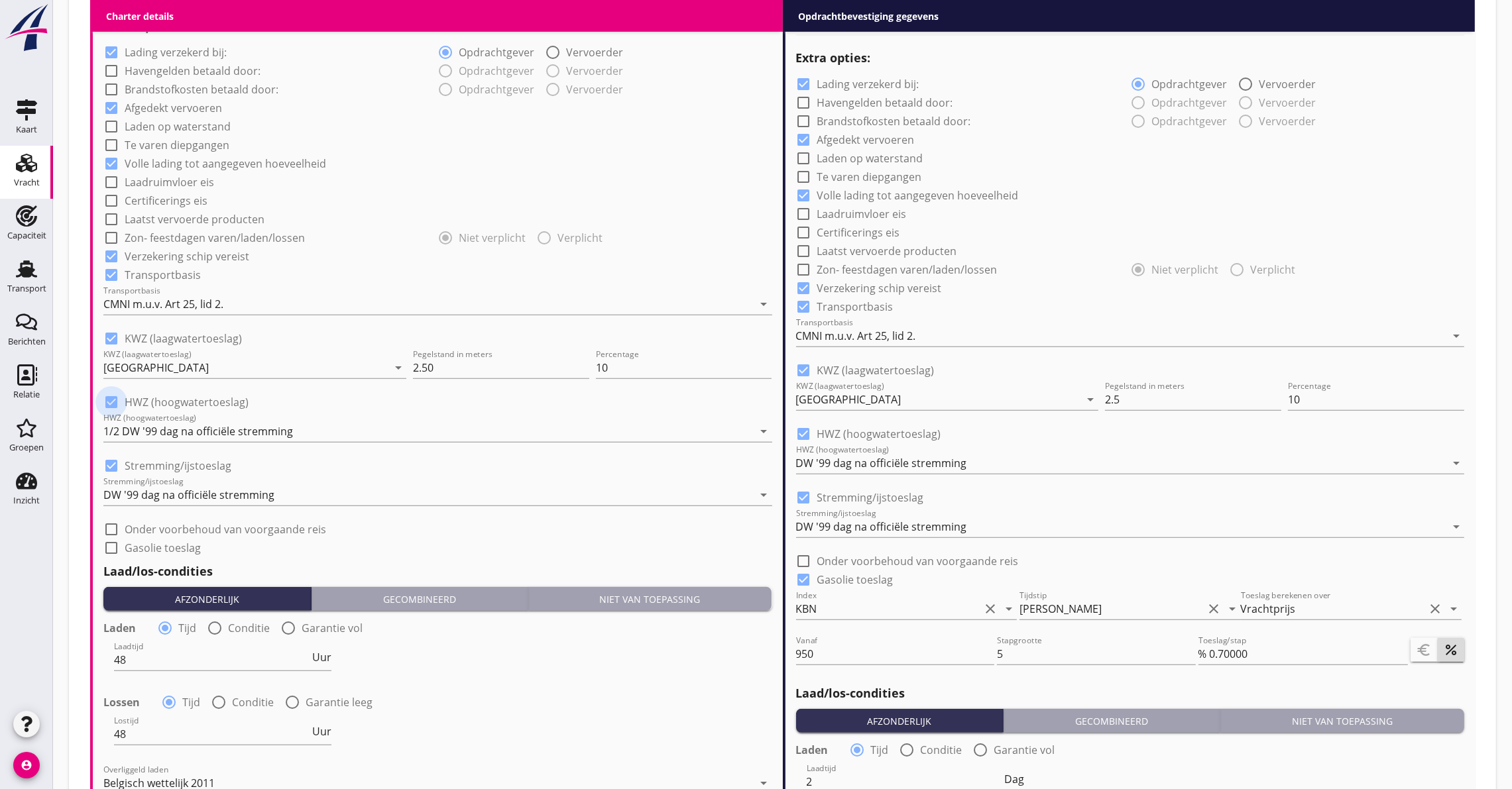
checkbox input "false"
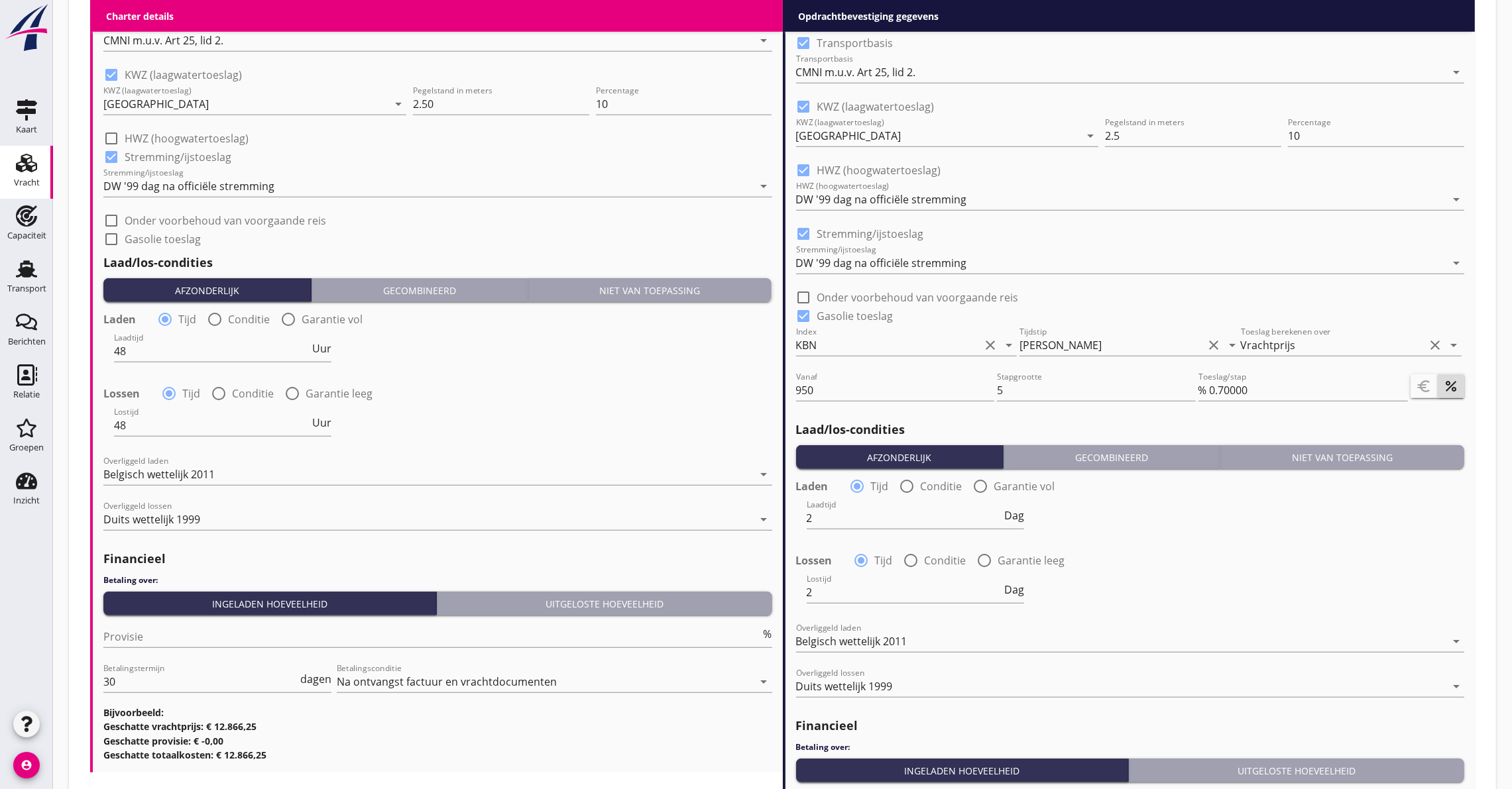
scroll to position [1292, 0]
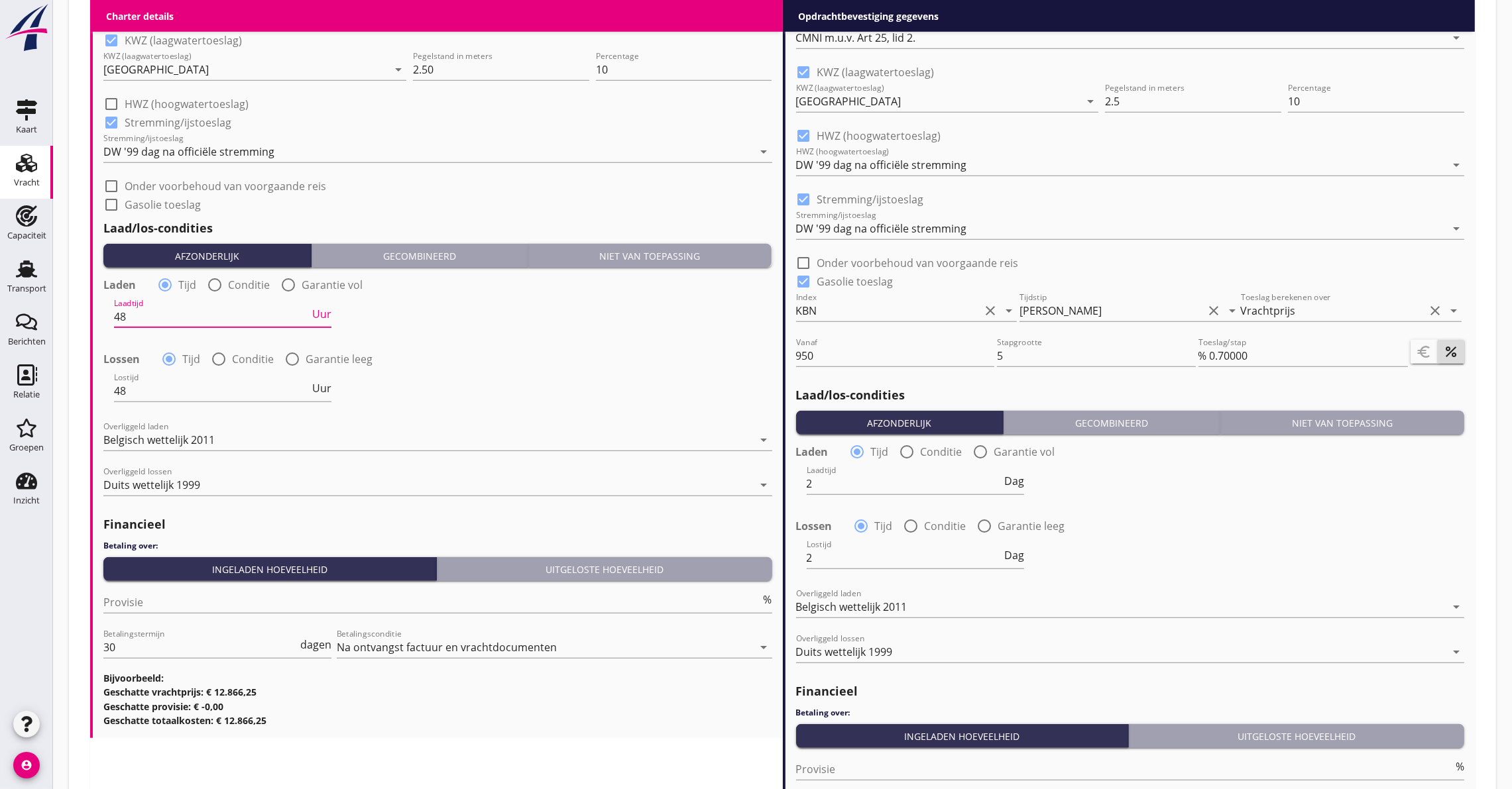
drag, startPoint x: 148, startPoint y: 317, endPoint x: -57, endPoint y: 292, distance: 206.5
type input "36"
click at [244, 596] on input "Provisie" at bounding box center [432, 602] width 657 height 21
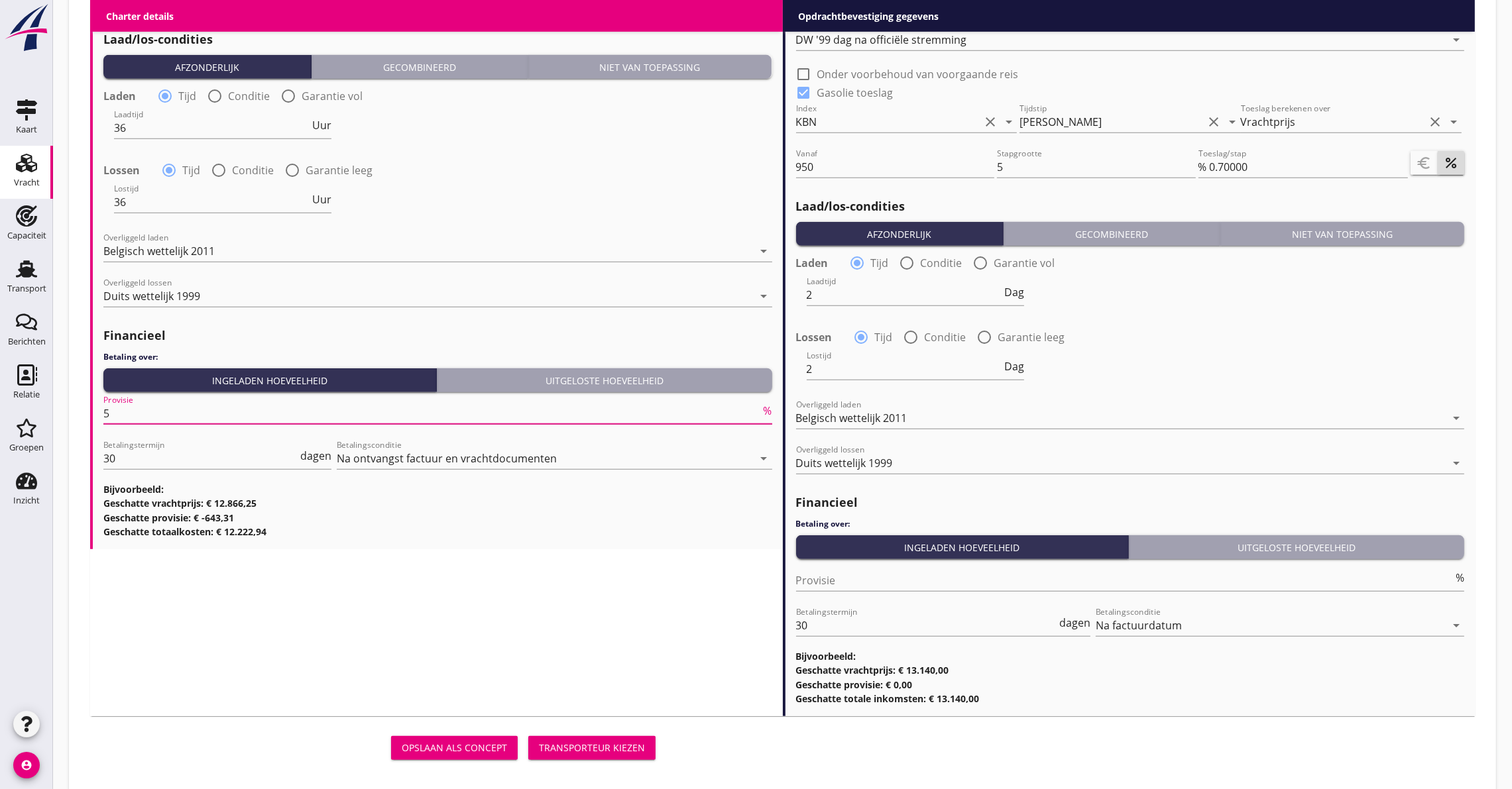
scroll to position [1497, 0]
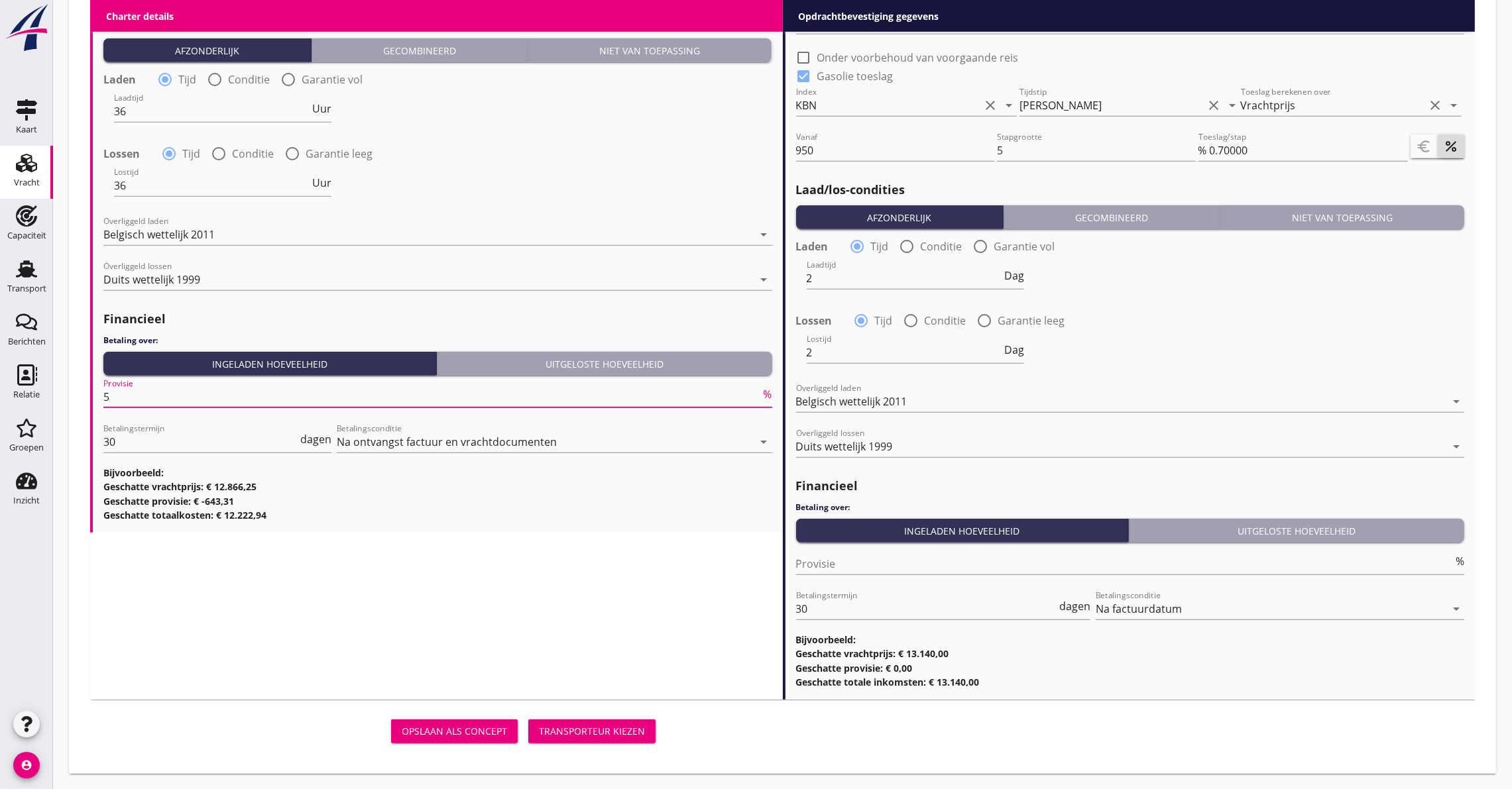
type input "5"
click at [613, 722] on button "Transporteur kiezen" at bounding box center [592, 731] width 127 height 24
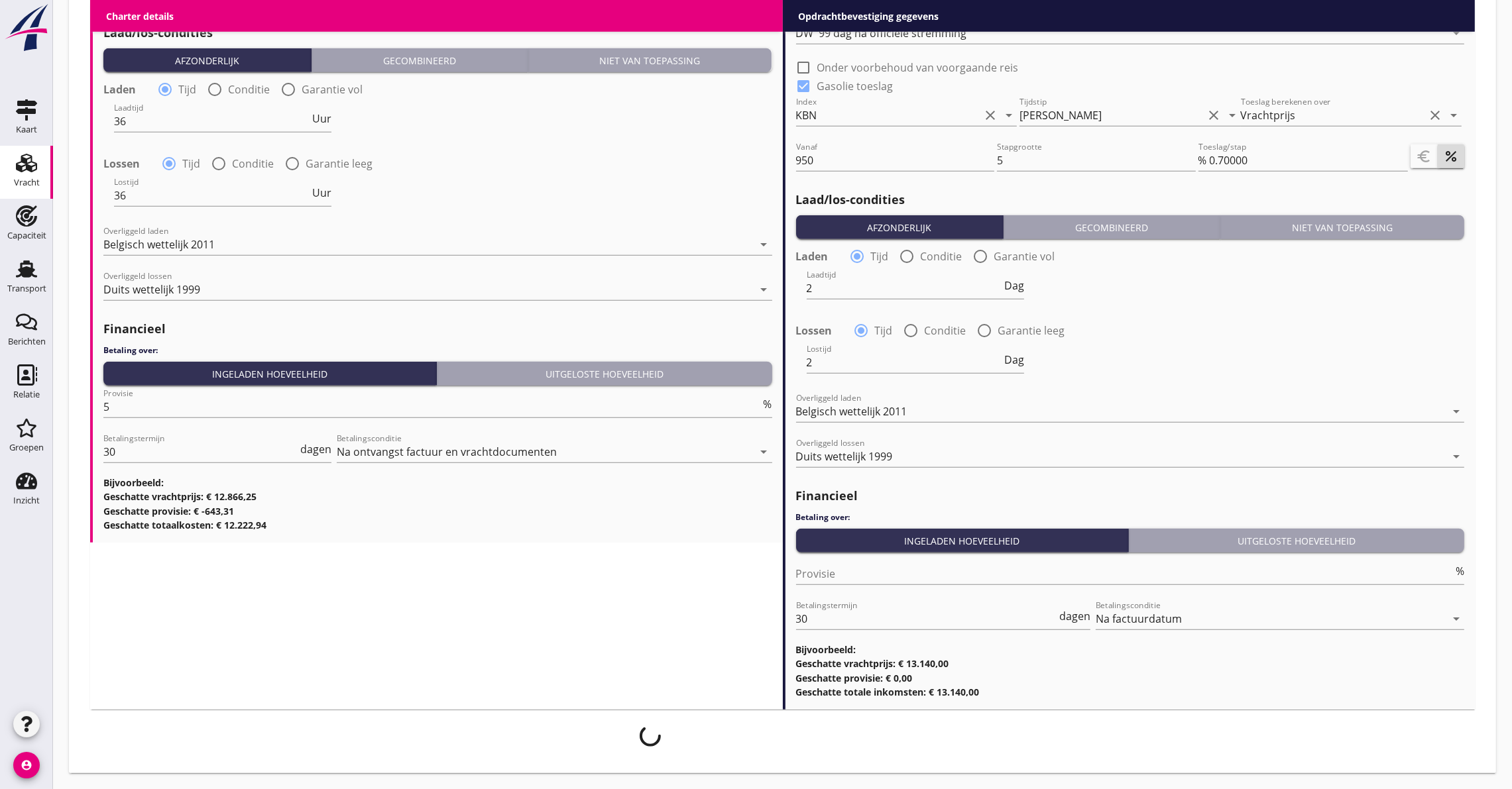
scroll to position [1486, 0]
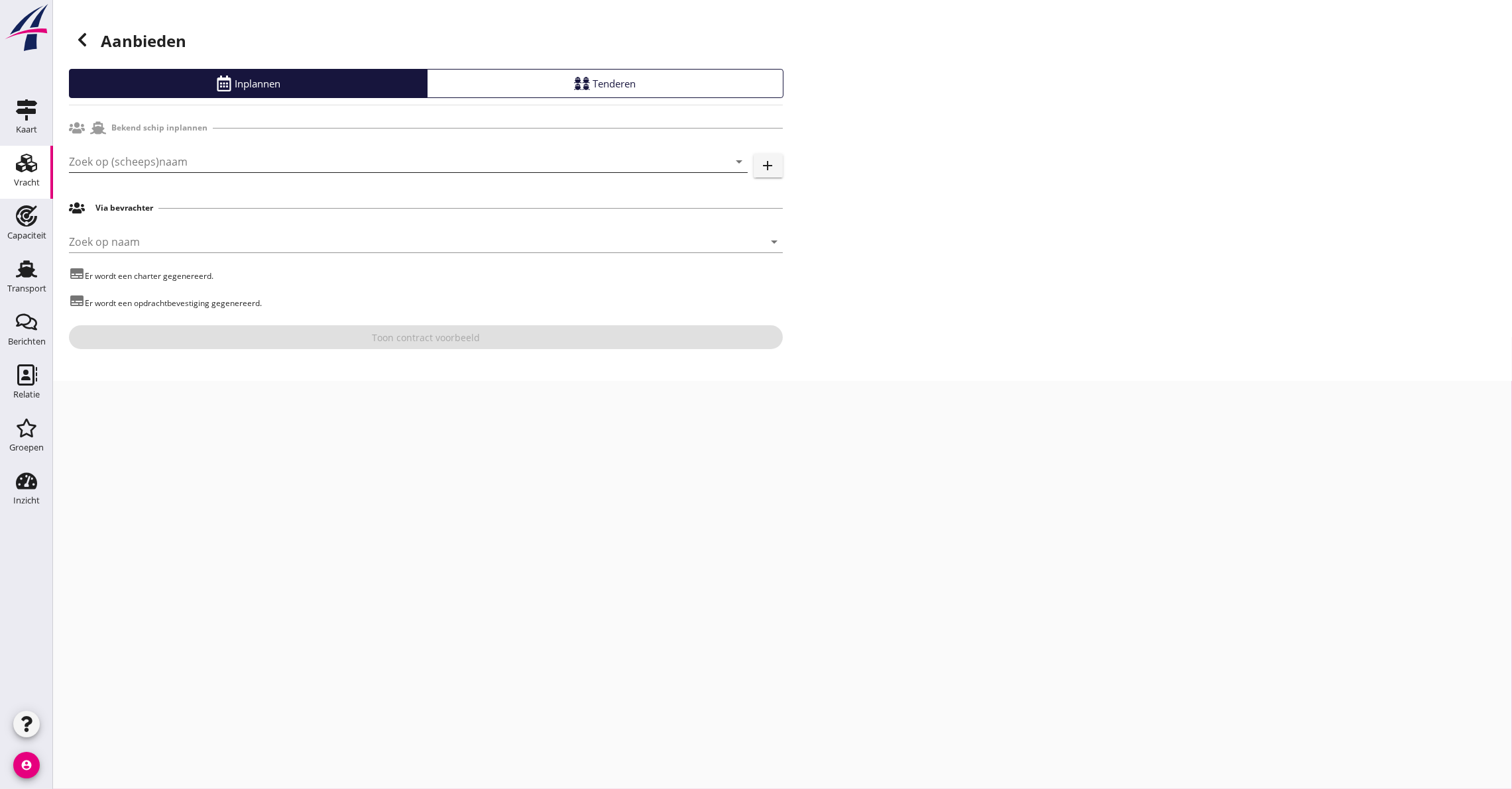
click at [130, 156] on input "Zoek op (scheeps)naam" at bounding box center [390, 161] width 642 height 21
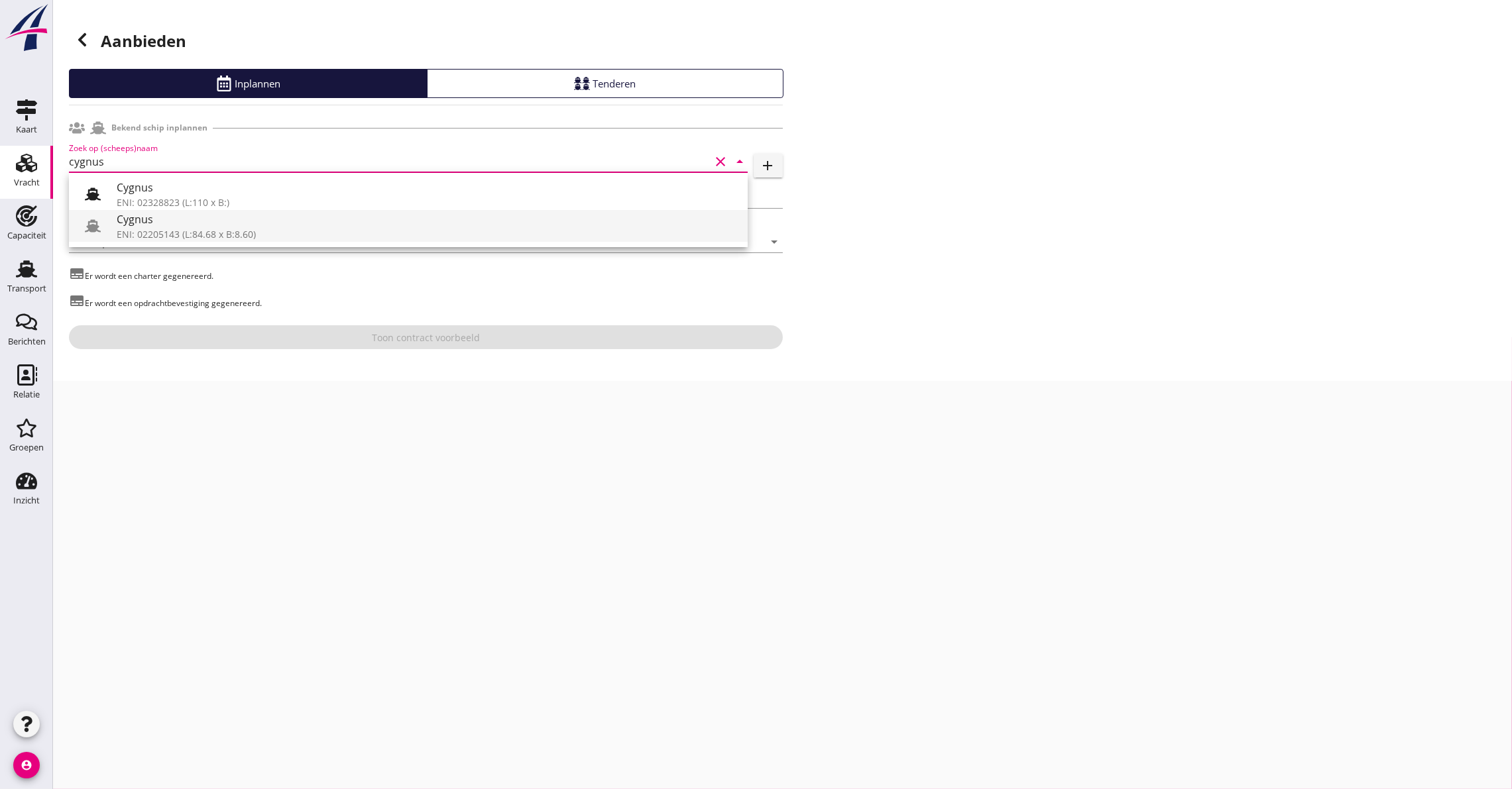
click at [152, 232] on div "ENI: 02205143 (L:84.68 x B:8.60)" at bounding box center [427, 234] width 620 height 14
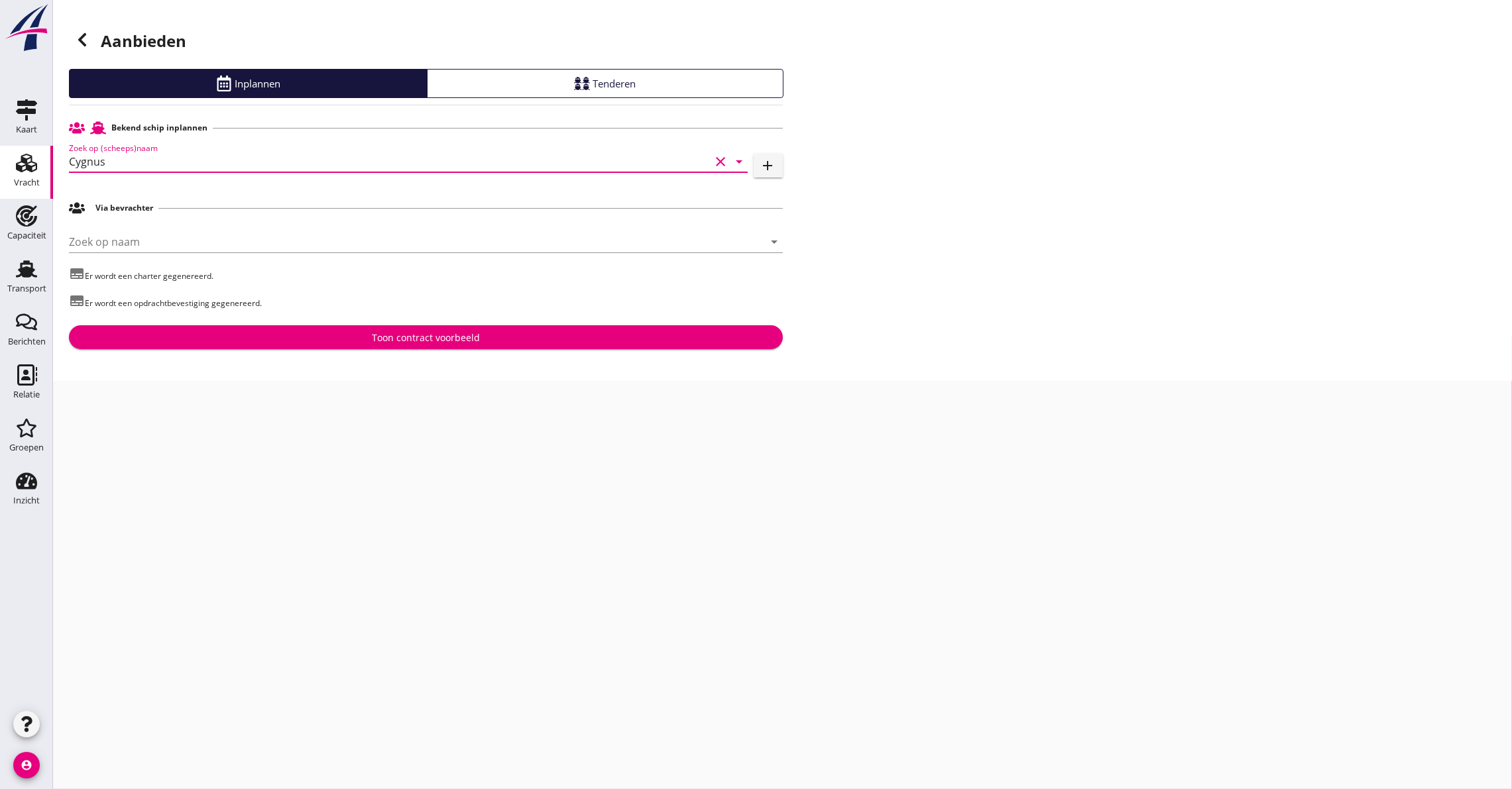
type input "Cygnus"
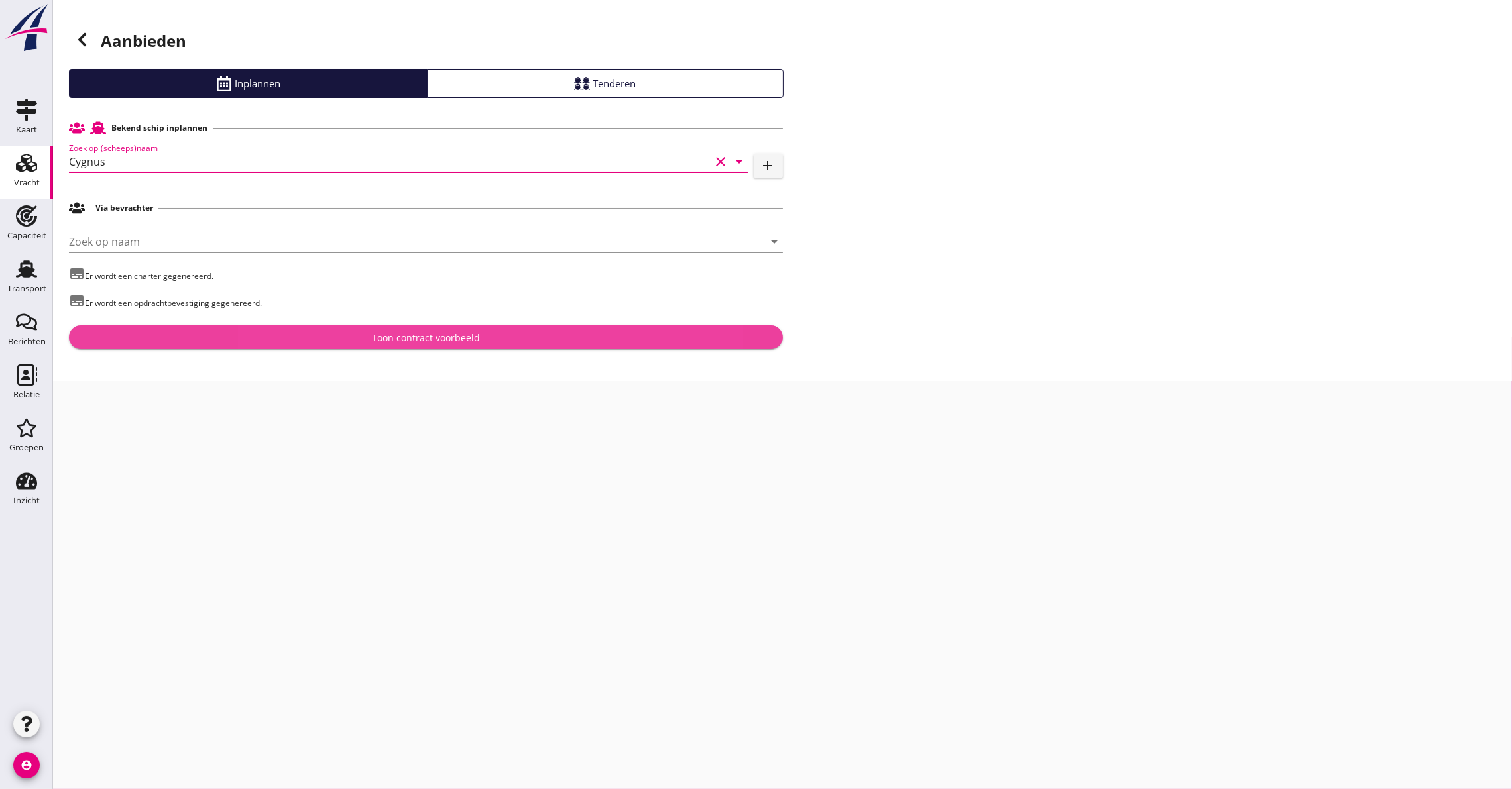
click at [154, 333] on div "Toon contract voorbeeld" at bounding box center [426, 338] width 692 height 14
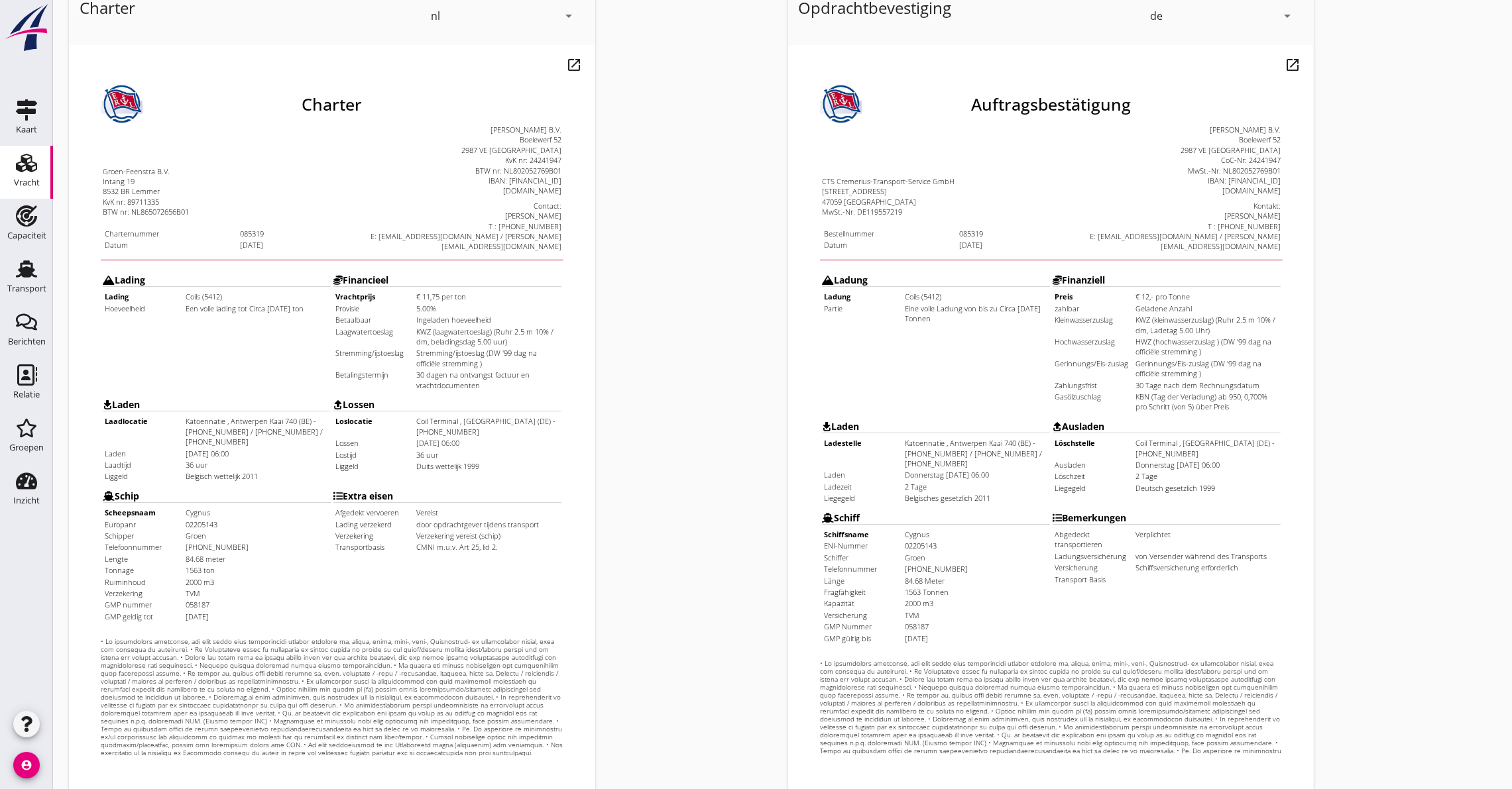
scroll to position [192, 0]
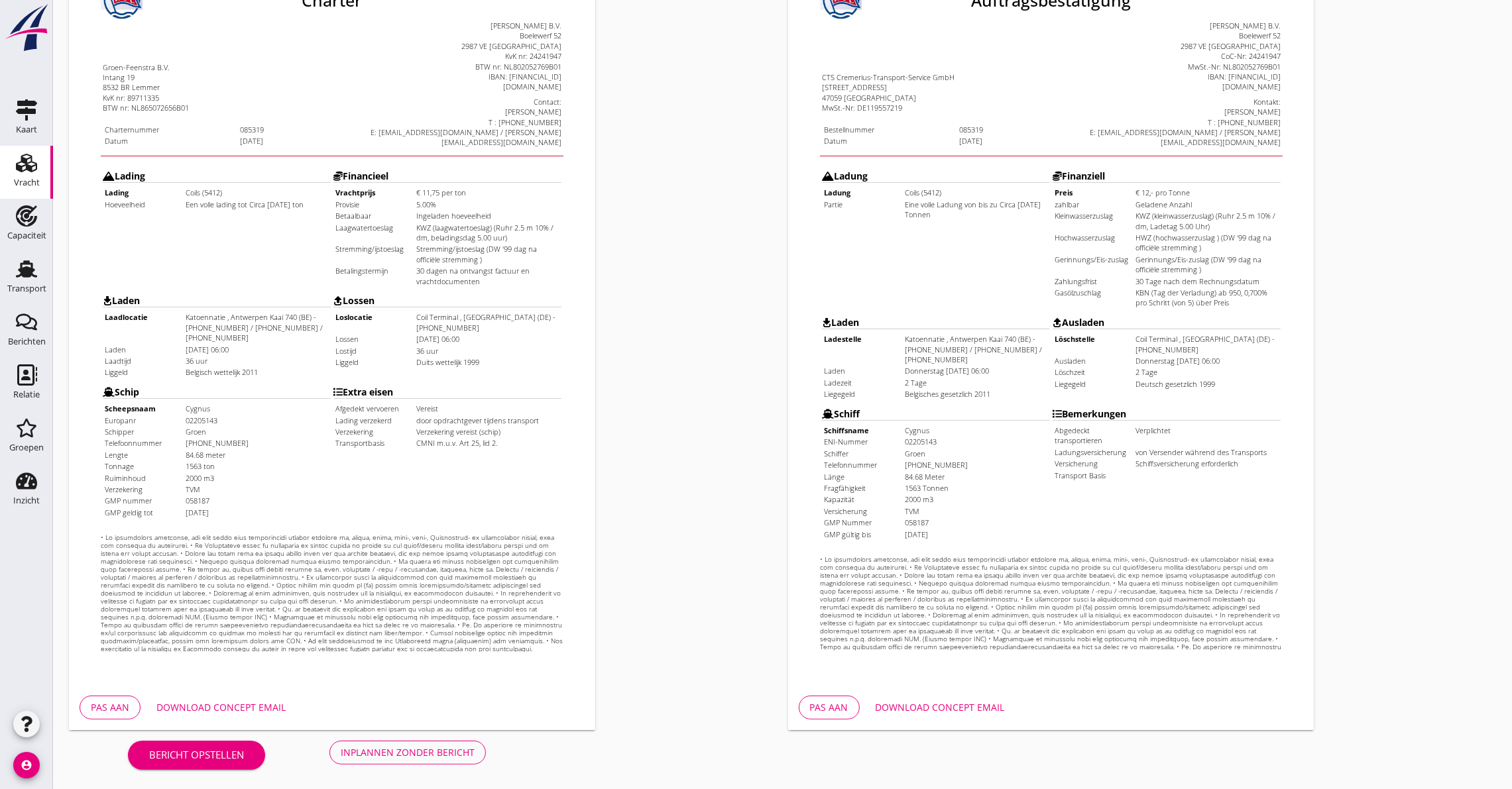
drag, startPoint x: 961, startPoint y: 706, endPoint x: 972, endPoint y: 705, distance: 11.0
click at [963, 706] on div "Download concept email" at bounding box center [940, 707] width 129 height 14
click at [243, 709] on div "Download concept email" at bounding box center [221, 707] width 129 height 14
click at [385, 757] on div "Inplannen zonder bericht" at bounding box center [407, 753] width 134 height 14
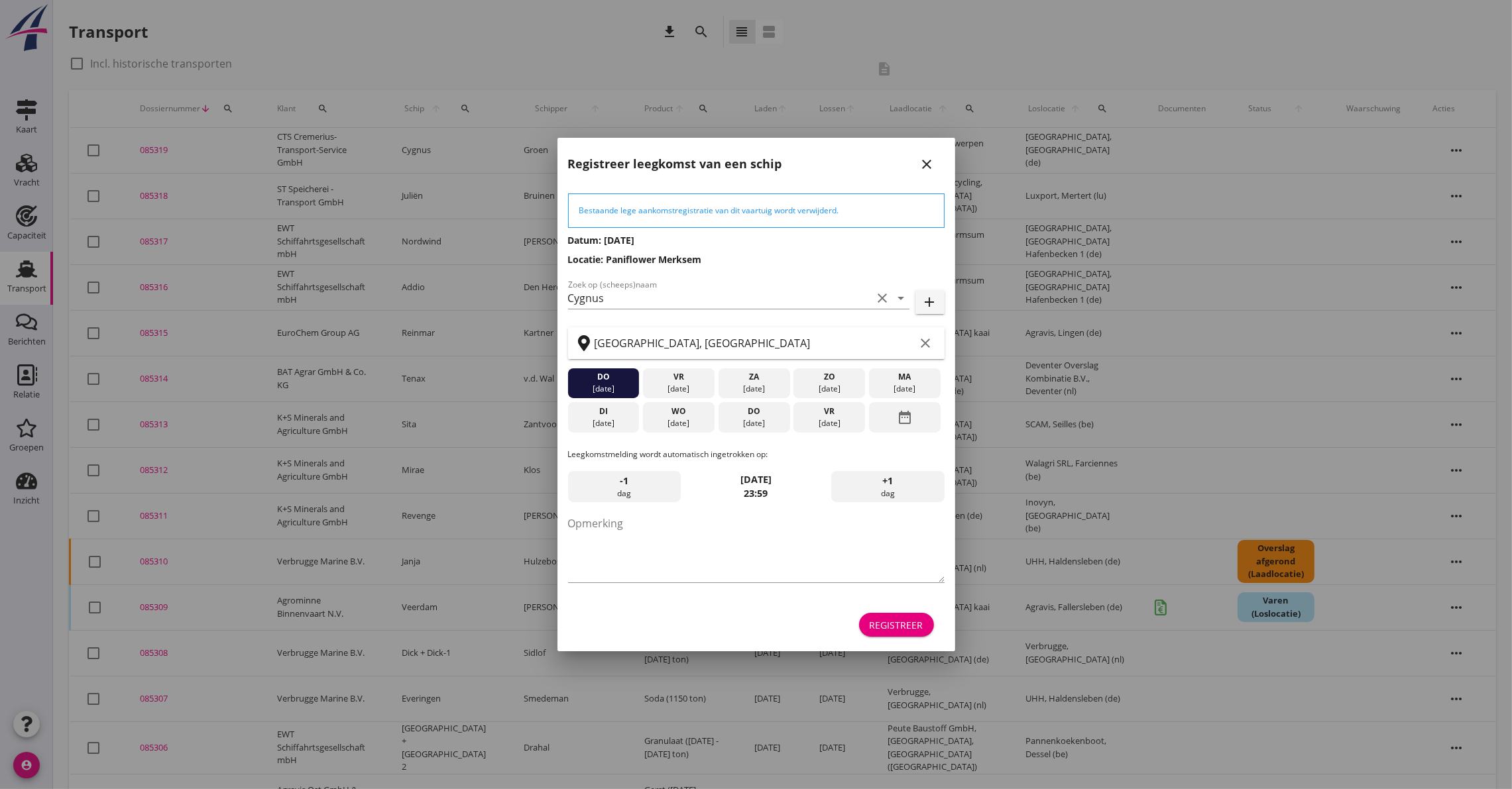
click at [903, 632] on div "Registreer" at bounding box center [896, 625] width 53 height 14
